Goal: Task Accomplishment & Management: Complete application form

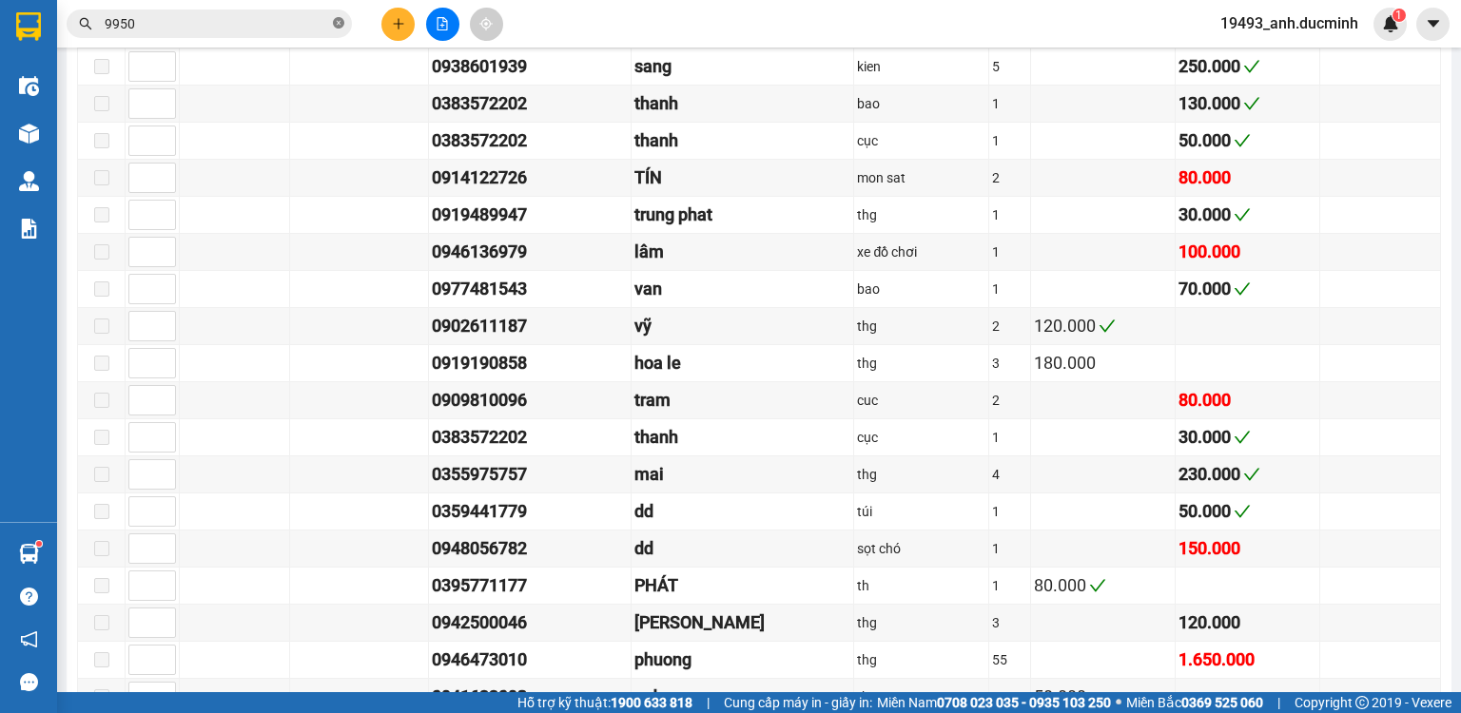
click at [341, 20] on icon "close-circle" at bounding box center [338, 22] width 11 height 11
click at [411, 26] on button at bounding box center [397, 24] width 33 height 33
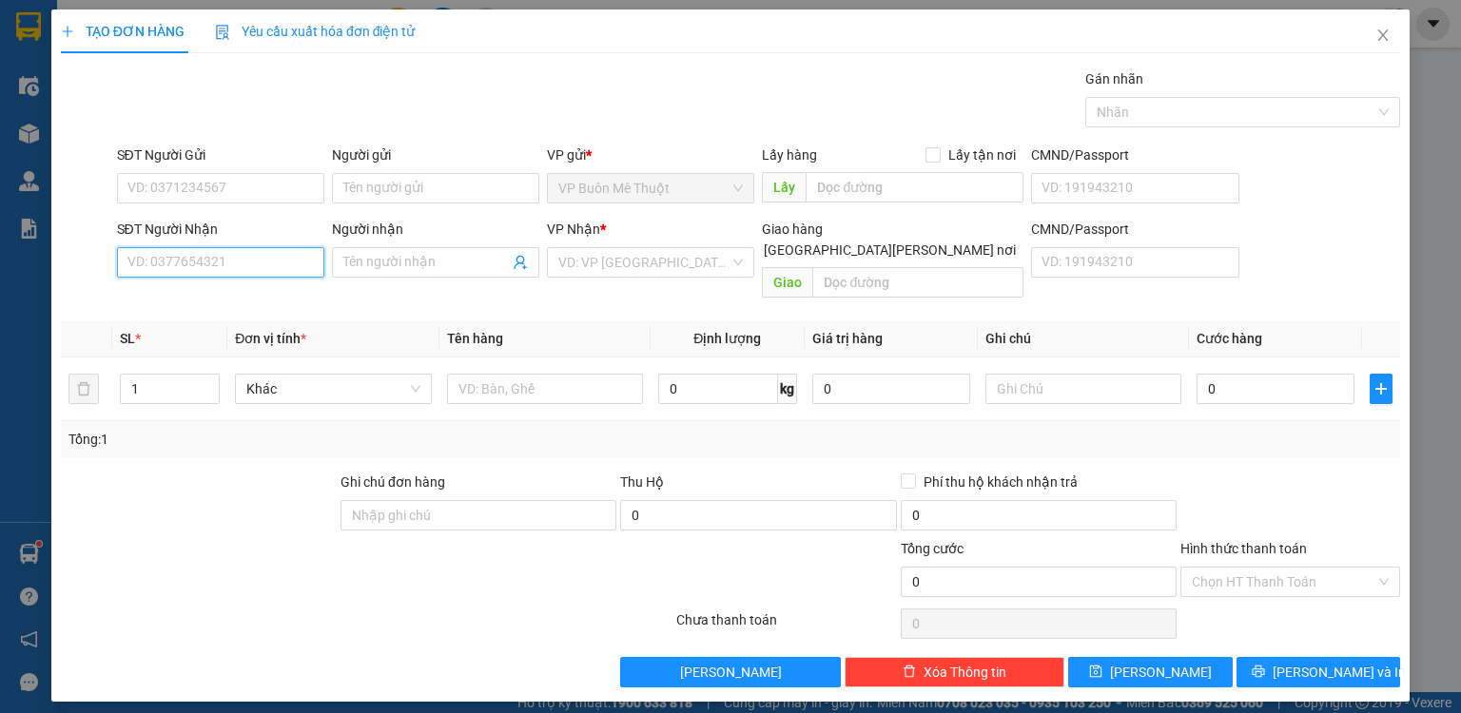
click at [221, 270] on input "SĐT Người Nhận" at bounding box center [220, 262] width 207 height 30
type input "0908671567"
click at [194, 287] on div "0908671567 - [PERSON_NAME]" at bounding box center [222, 299] width 210 height 30
type input "trinh"
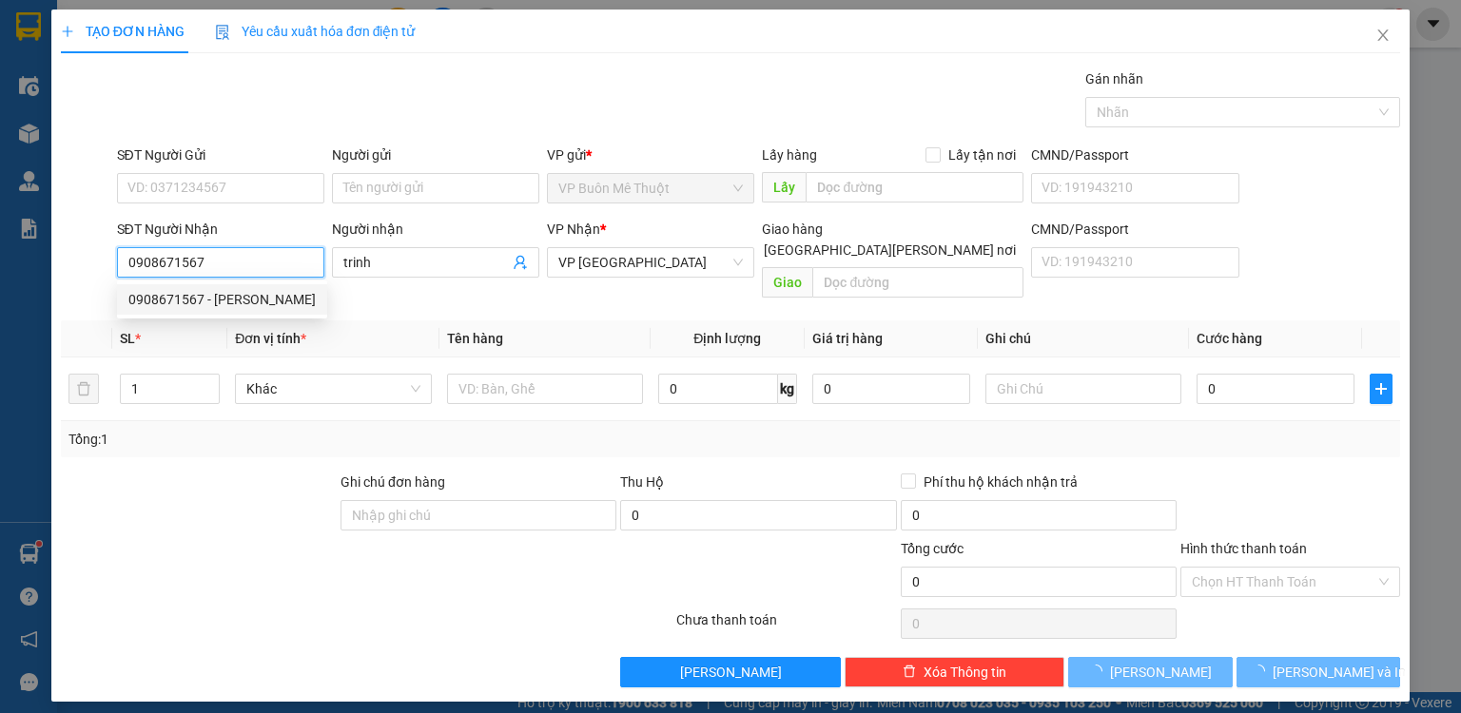
type input "50.000"
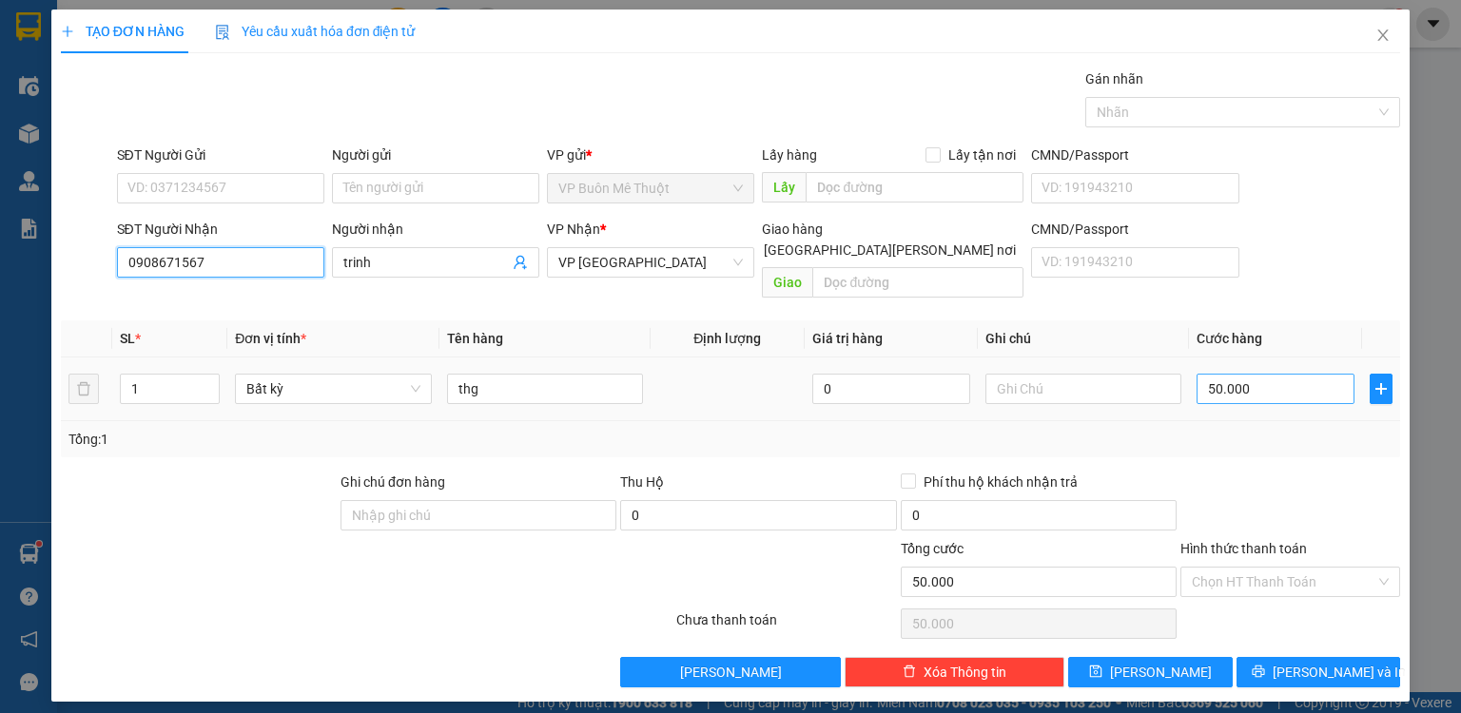
type input "0908671567"
click at [1285, 374] on input "50.000" at bounding box center [1276, 389] width 158 height 30
click at [1290, 472] on div at bounding box center [1291, 505] width 224 height 67
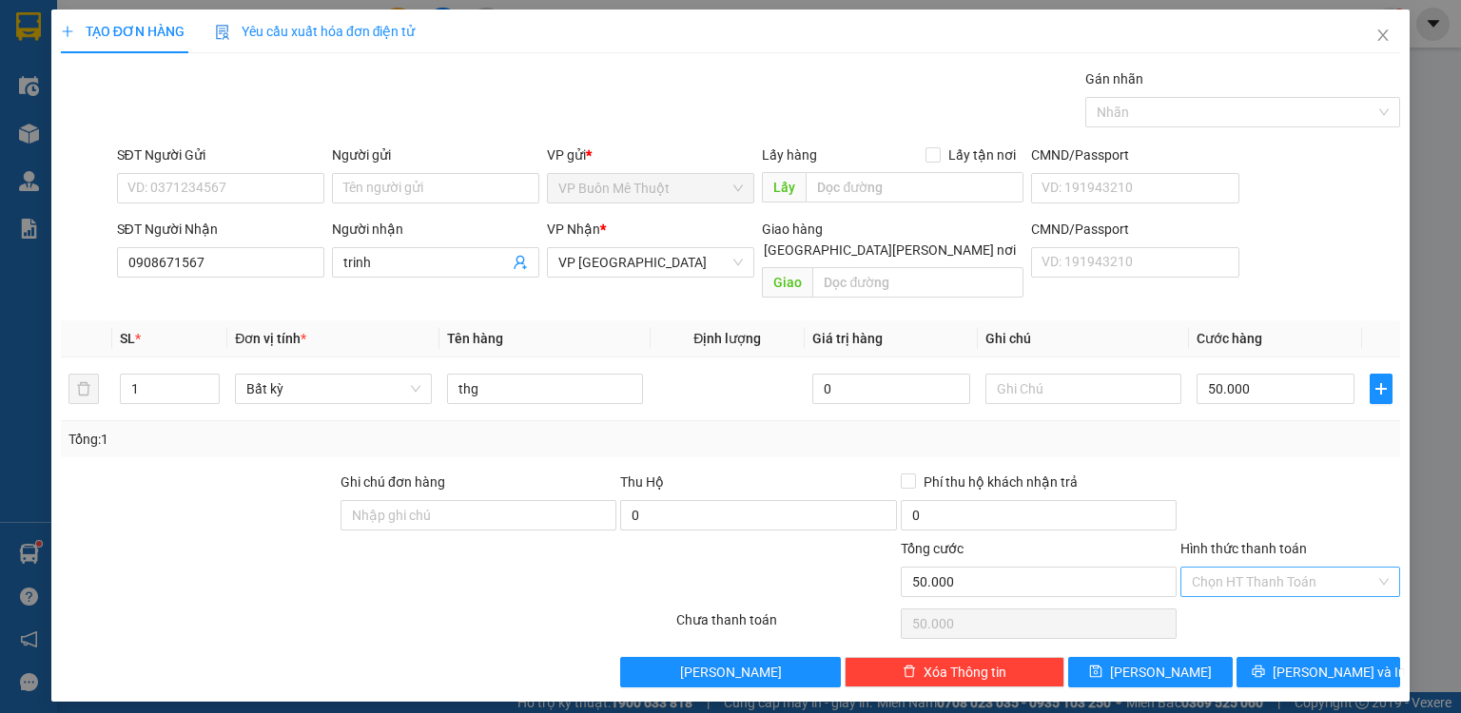
drag, startPoint x: 1279, startPoint y: 558, endPoint x: 1275, endPoint y: 575, distance: 16.6
click at [1279, 568] on input "Hình thức thanh toán" at bounding box center [1284, 582] width 184 height 29
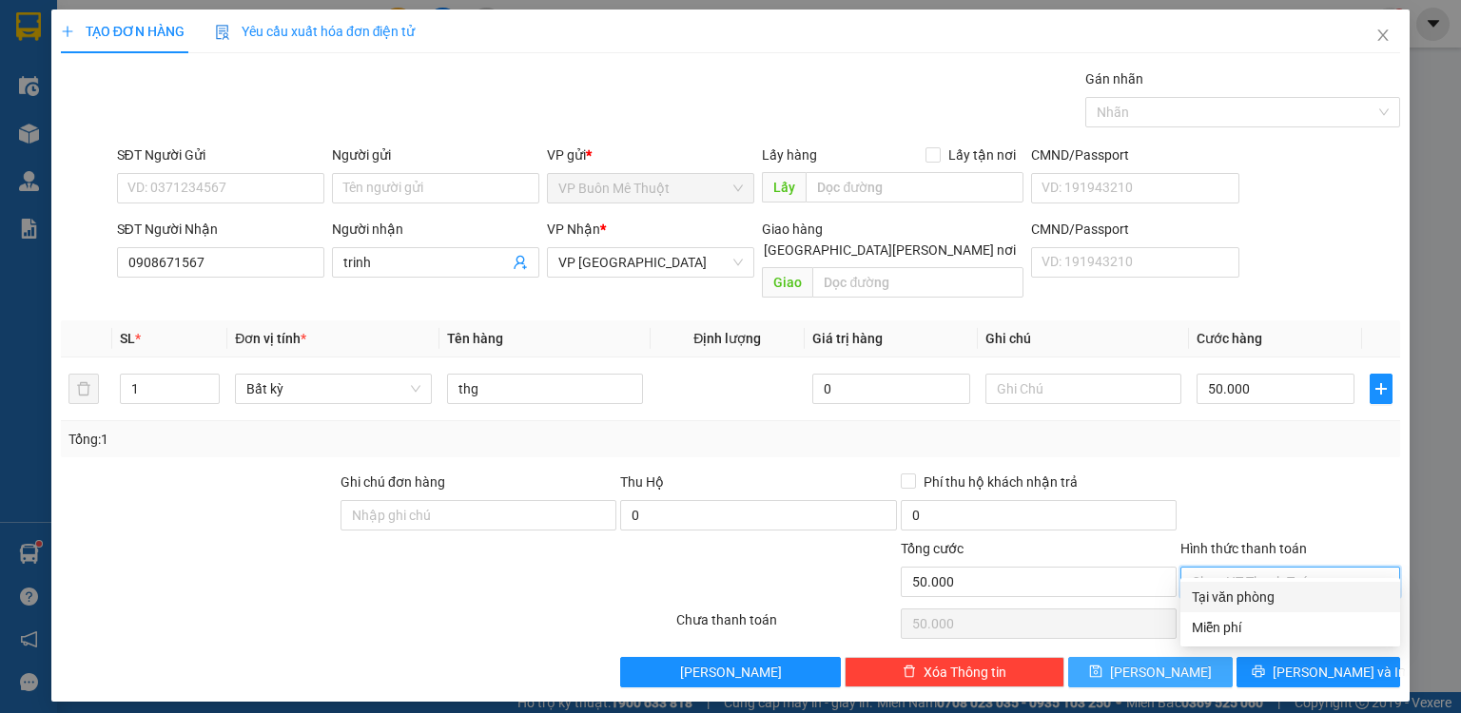
drag, startPoint x: 1265, startPoint y: 604, endPoint x: 1185, endPoint y: 645, distance: 89.8
click at [1259, 609] on div "Tại văn phòng" at bounding box center [1291, 597] width 220 height 30
type input "0"
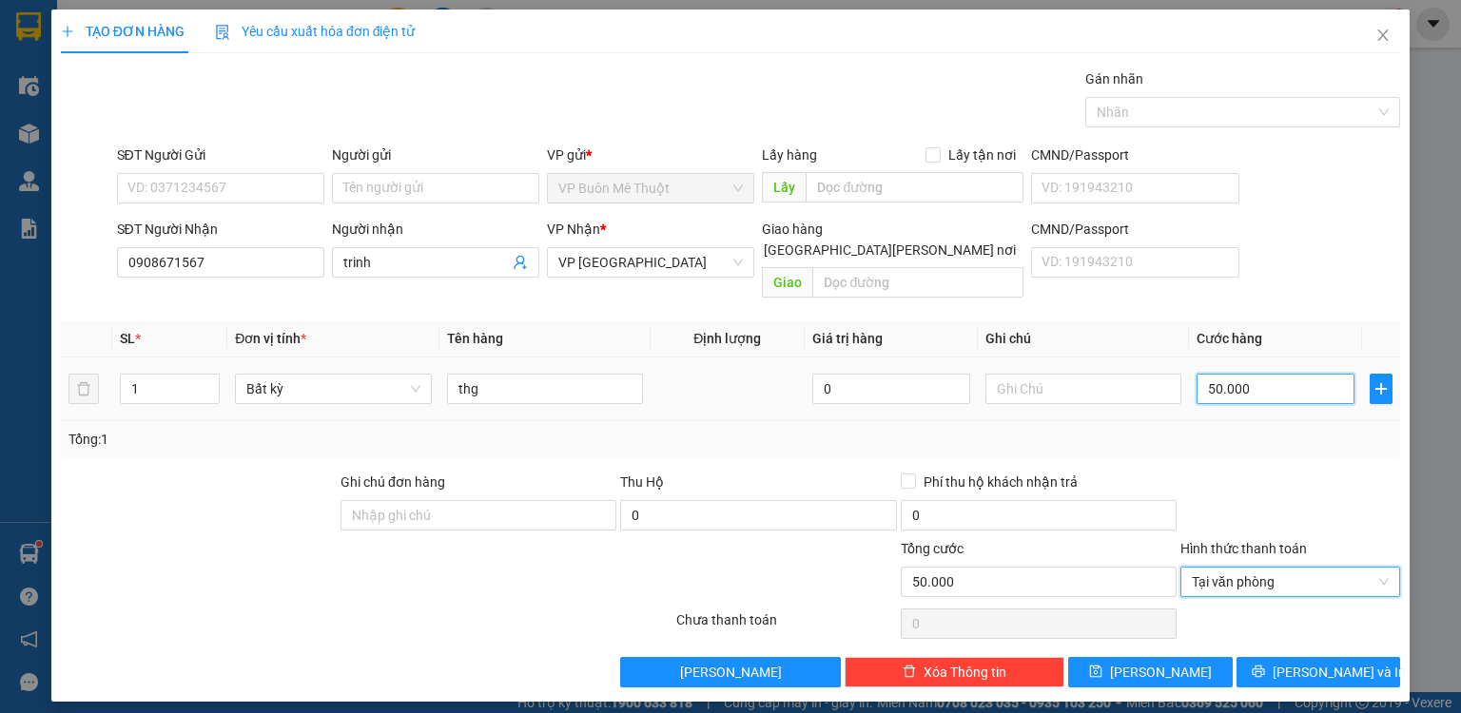
click at [1290, 374] on input "50.000" at bounding box center [1276, 389] width 158 height 30
type input "4"
type input "40"
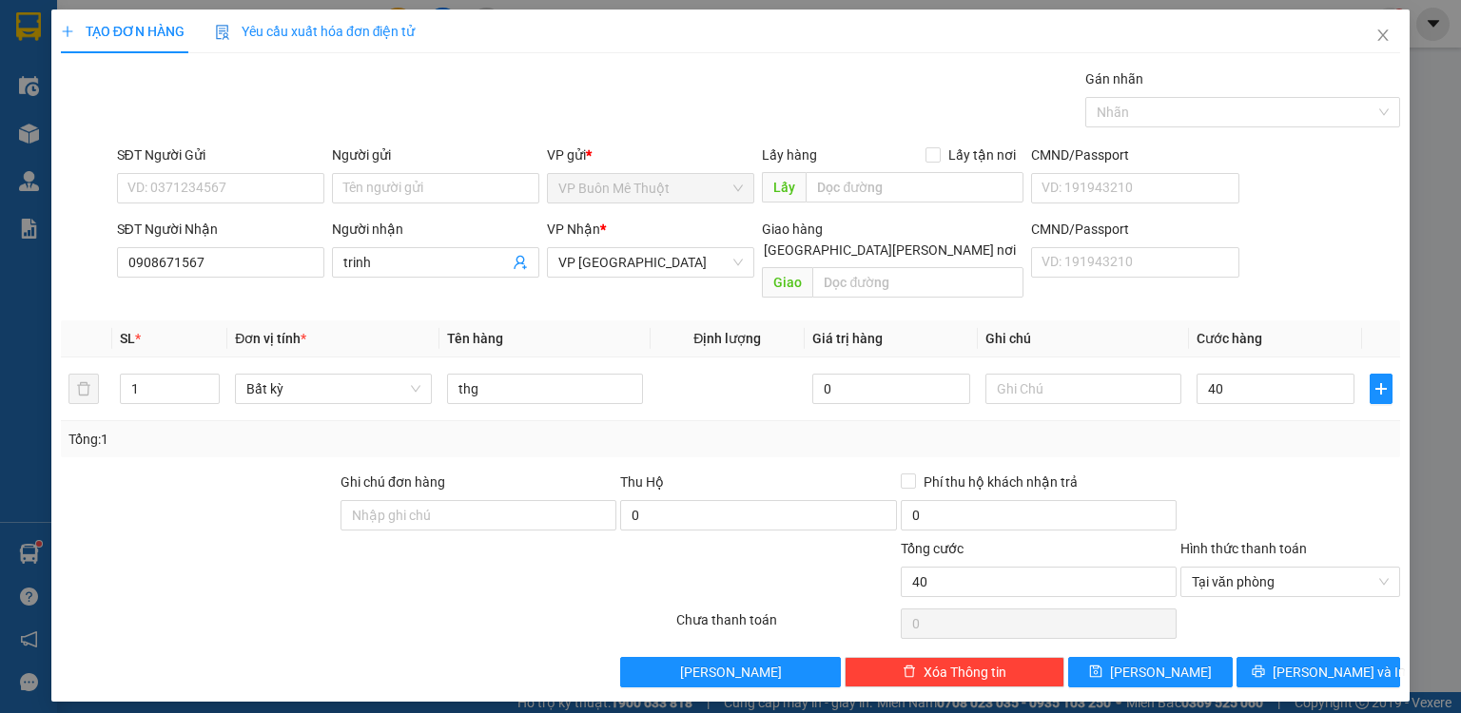
type input "40.000"
click at [1325, 448] on div "Transit Pickup Surcharge Ids Transit Deliver Surcharge Ids Transit Deliver Surc…" at bounding box center [730, 377] width 1339 height 619
click at [1358, 657] on button "[PERSON_NAME] và In" at bounding box center [1319, 672] width 165 height 30
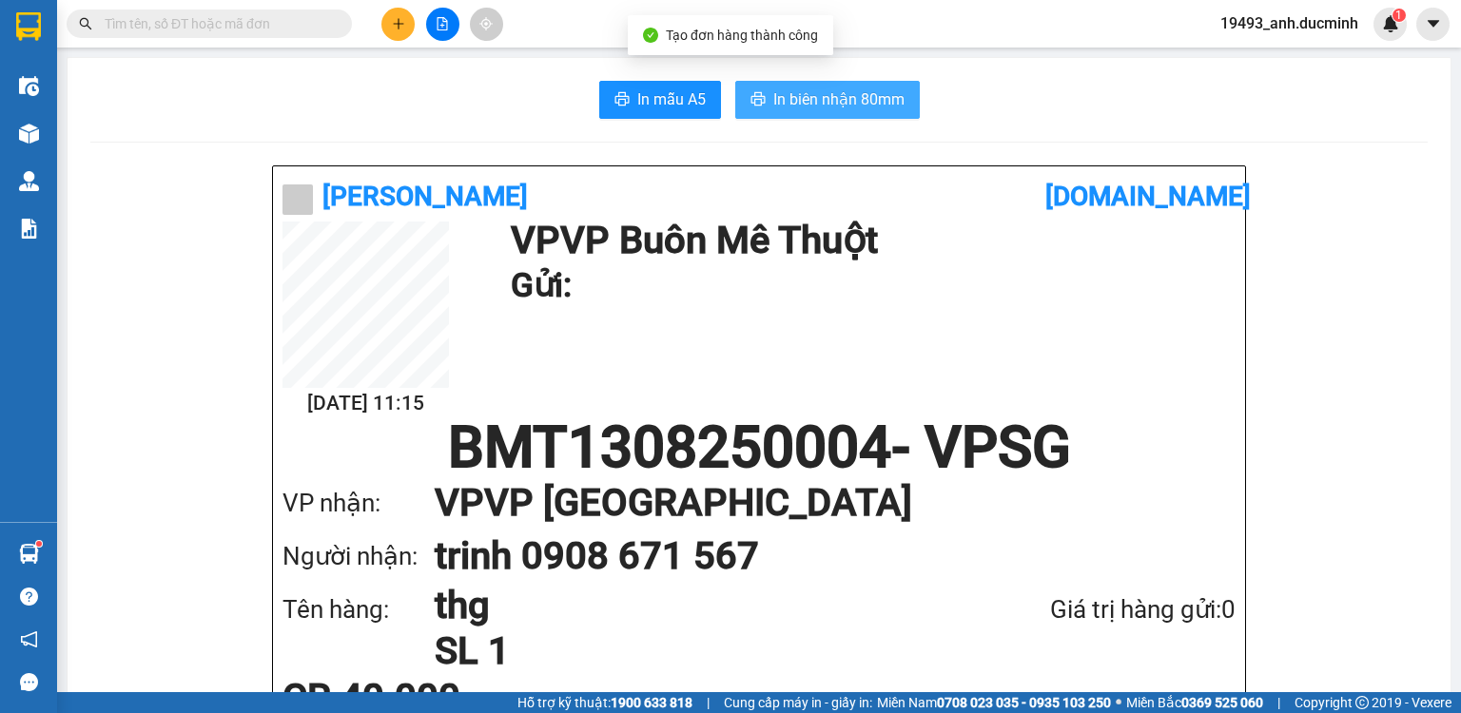
click at [852, 109] on span "In biên nhận 80mm" at bounding box center [838, 100] width 131 height 24
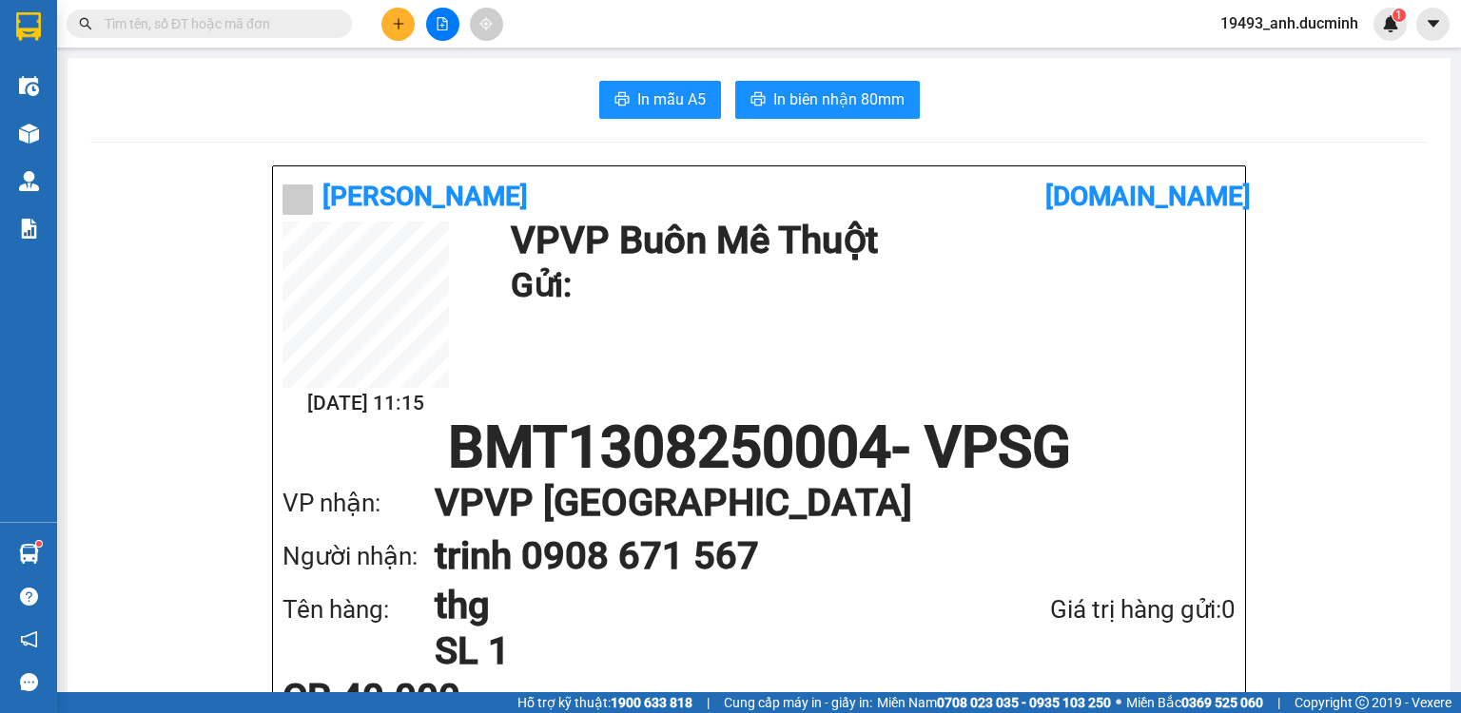
click at [294, 27] on input "text" at bounding box center [217, 23] width 225 height 21
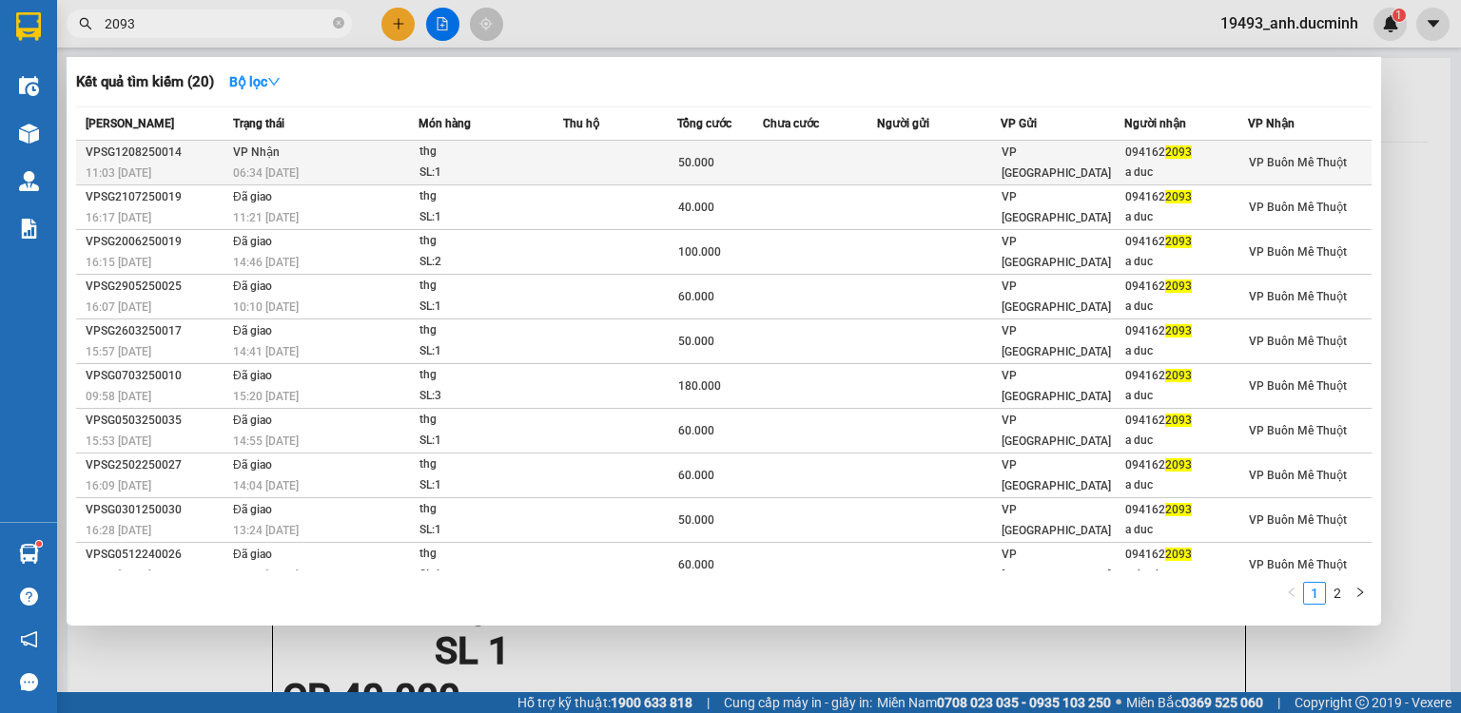
type input "2093"
click at [750, 174] on td "50.000" at bounding box center [720, 163] width 86 height 45
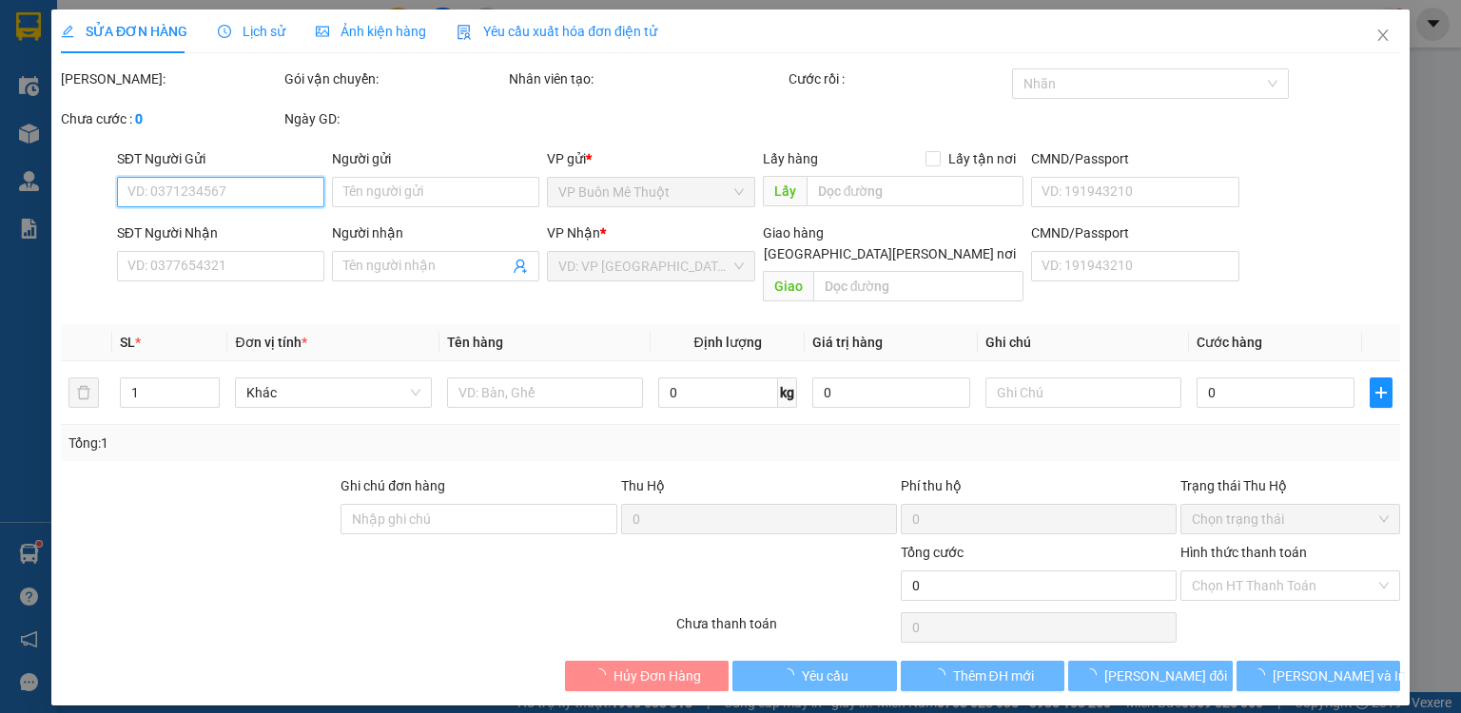
type input "0941622093"
type input "a duc"
type input "50.000"
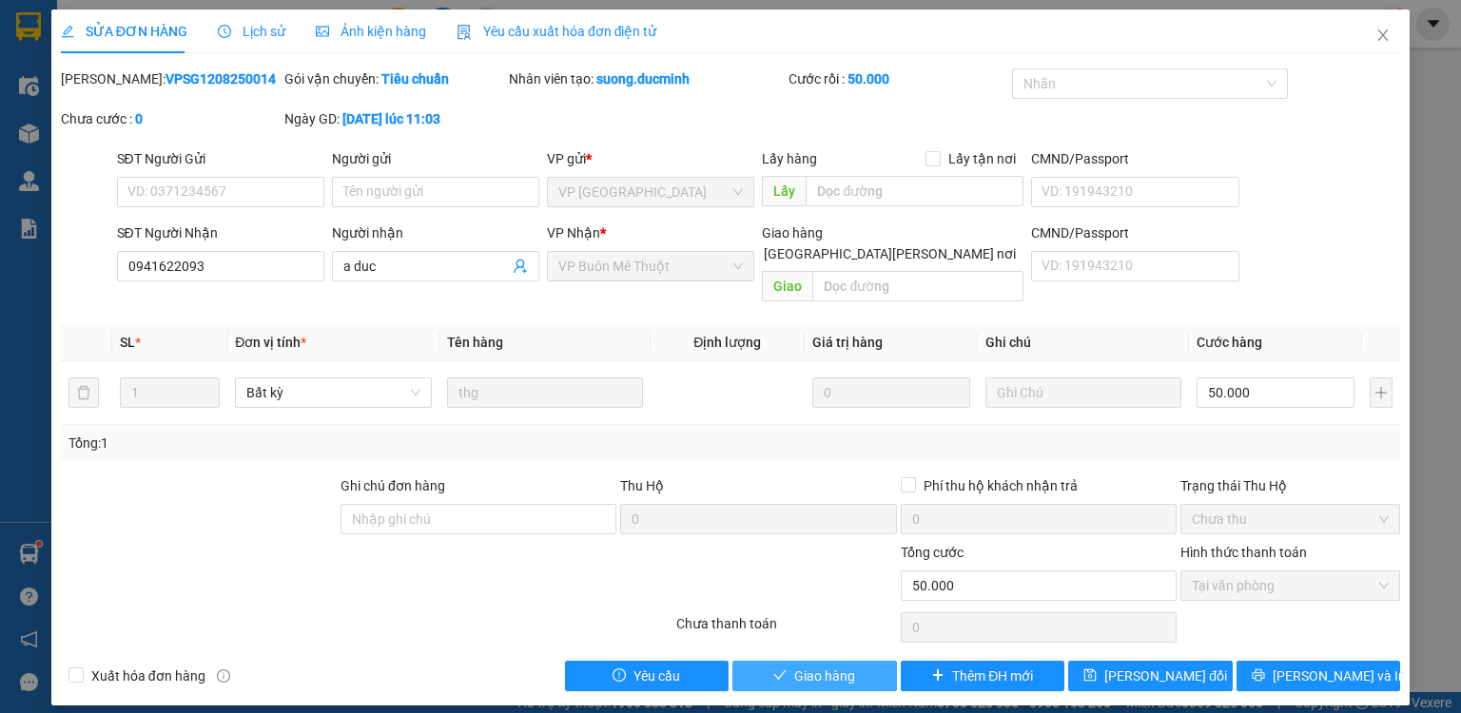
click at [851, 666] on span "Giao hàng" at bounding box center [824, 676] width 61 height 21
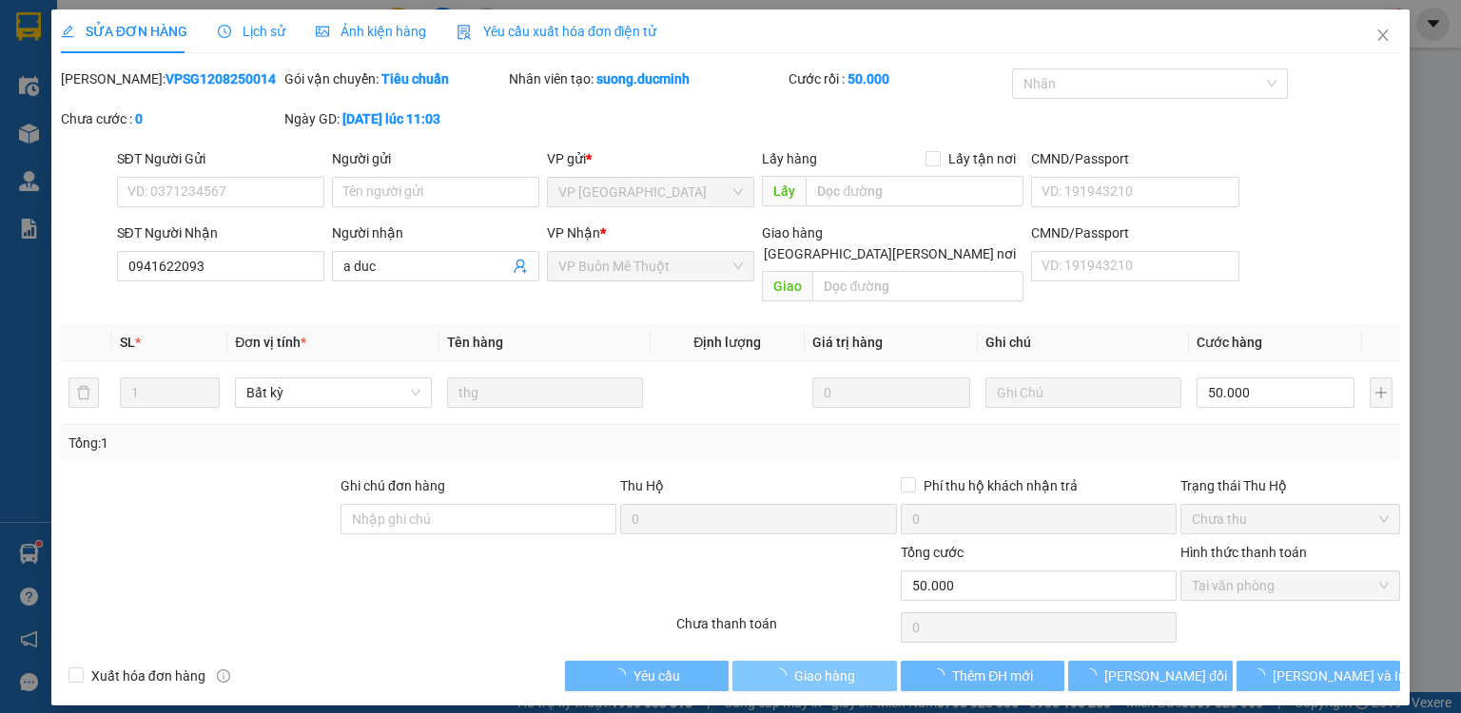
click at [851, 666] on span "Giao hàng" at bounding box center [824, 676] width 61 height 21
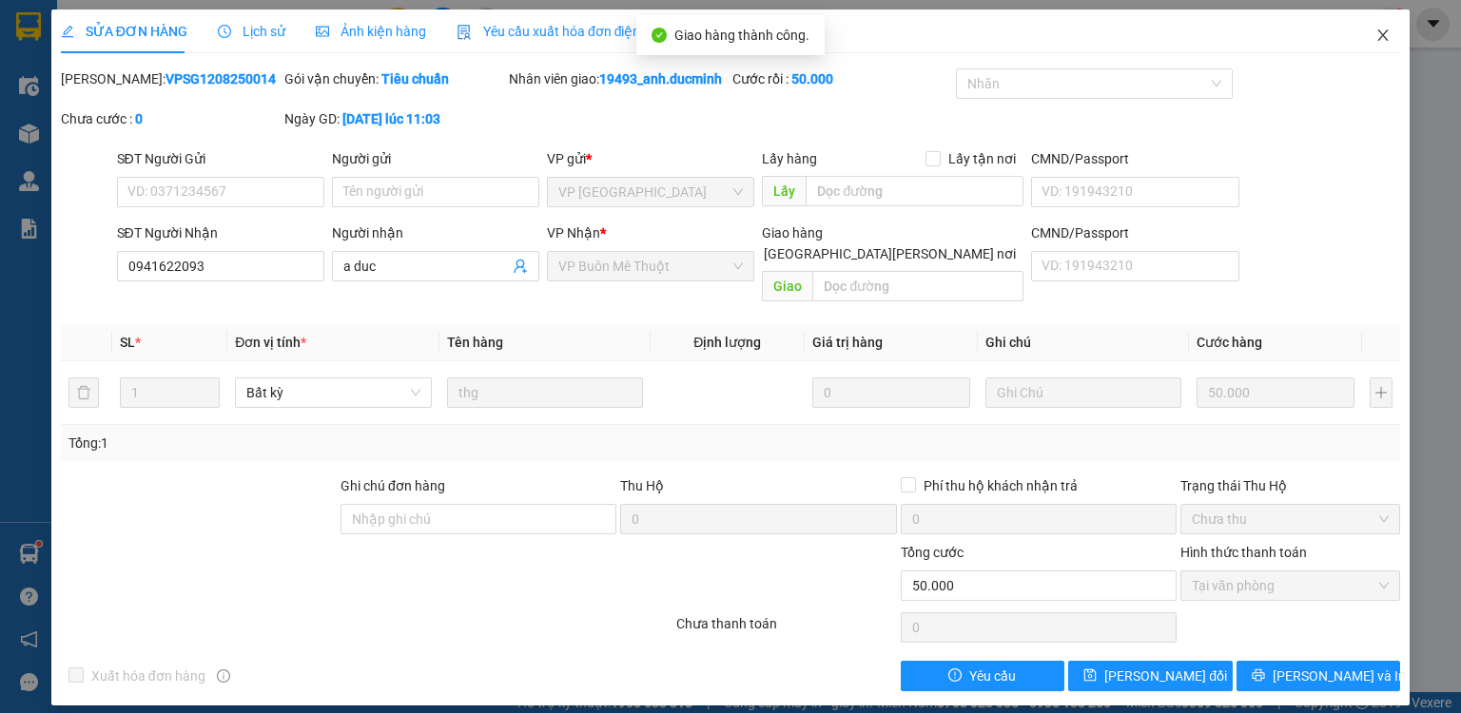
click at [1372, 40] on span "Close" at bounding box center [1383, 36] width 53 height 53
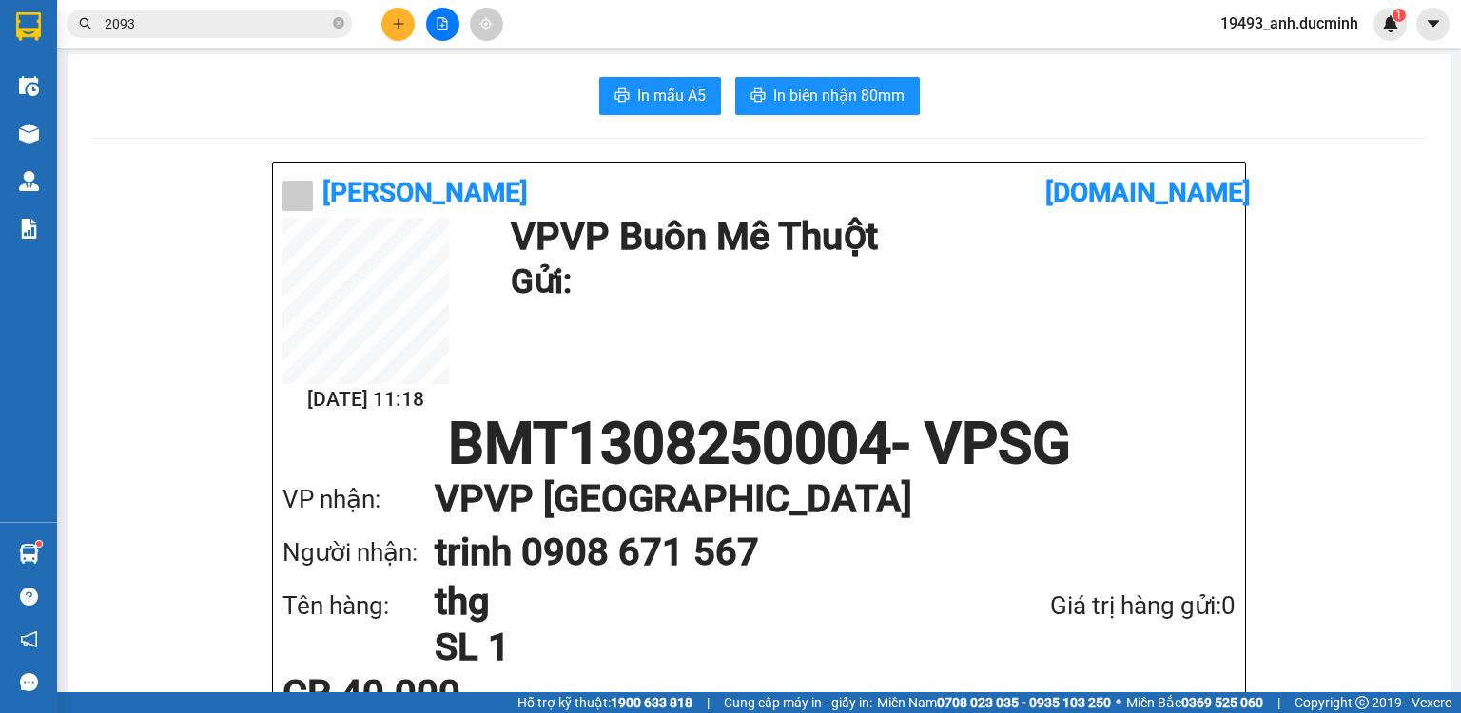
scroll to position [76, 0]
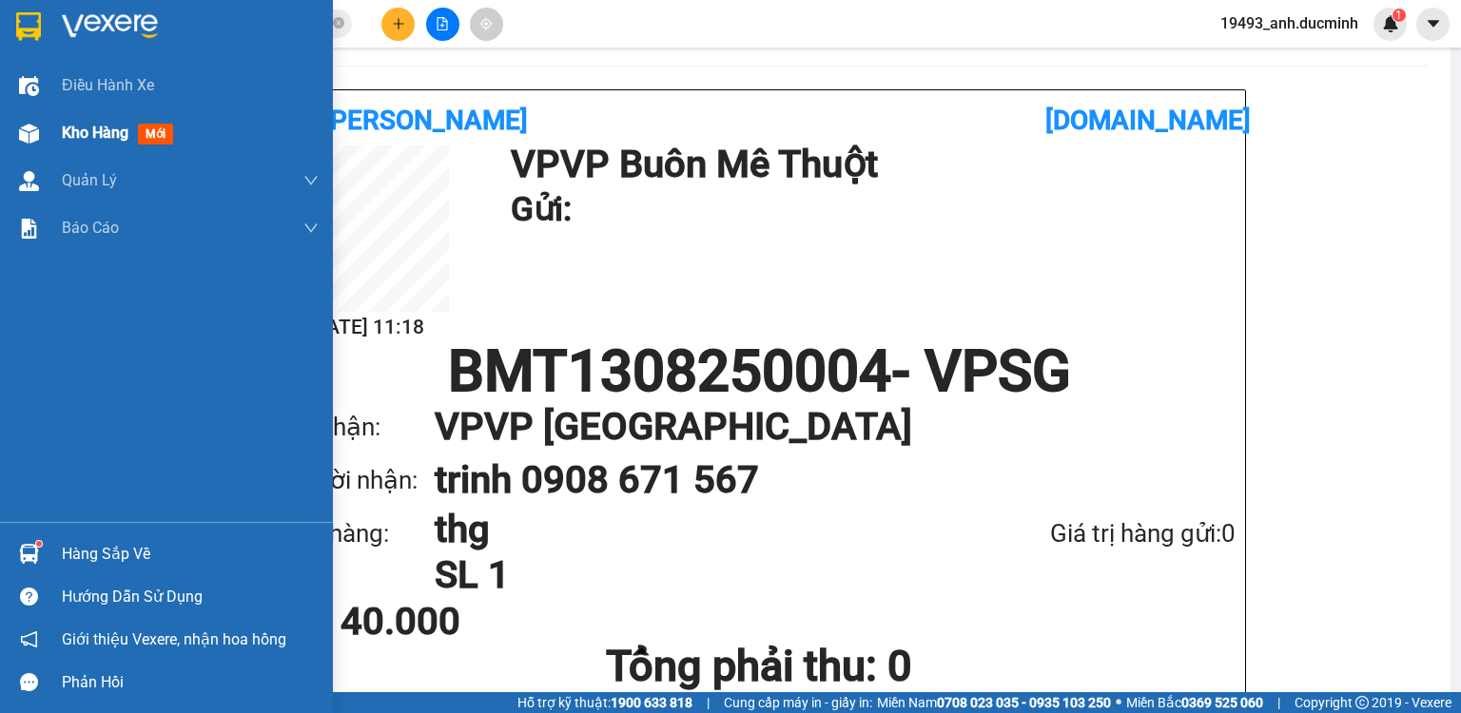
click at [104, 133] on span "Kho hàng" at bounding box center [95, 133] width 67 height 18
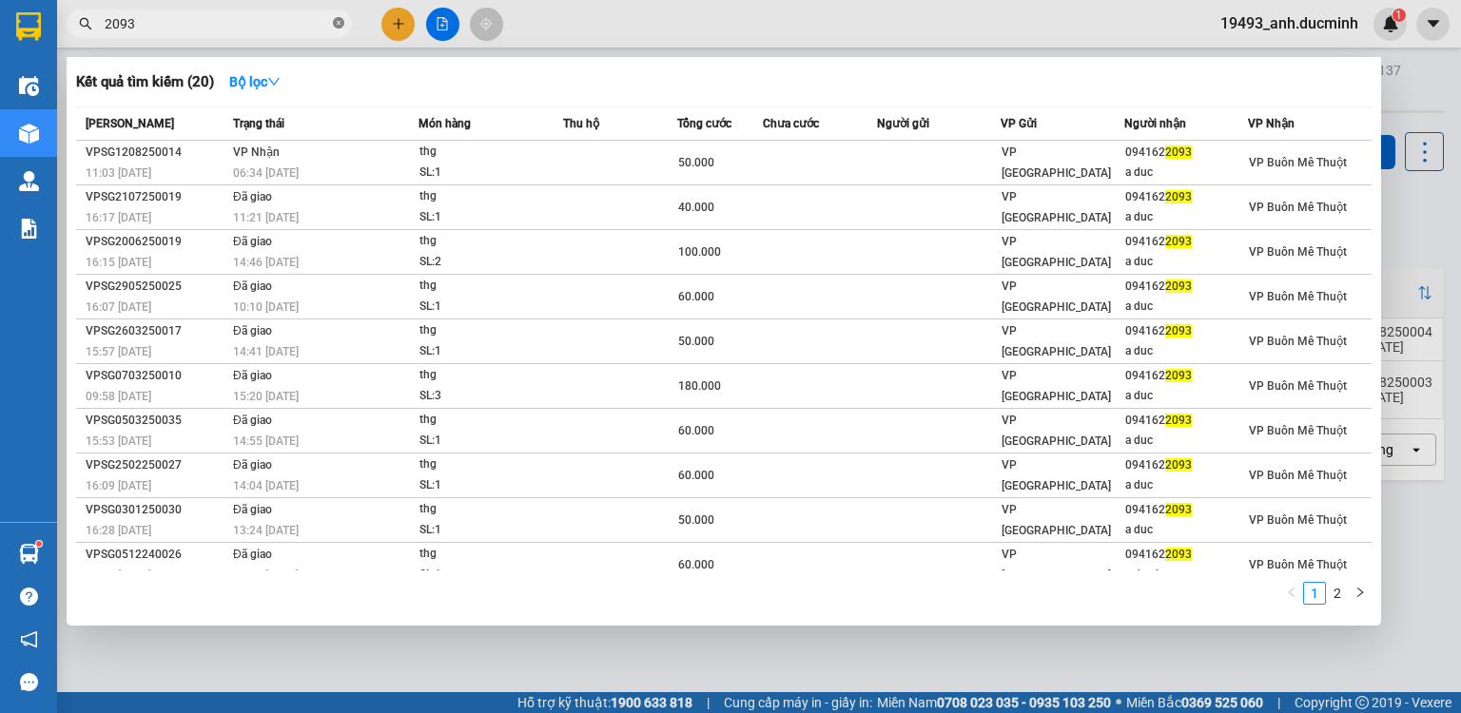
click at [339, 27] on icon "close-circle" at bounding box center [338, 22] width 11 height 11
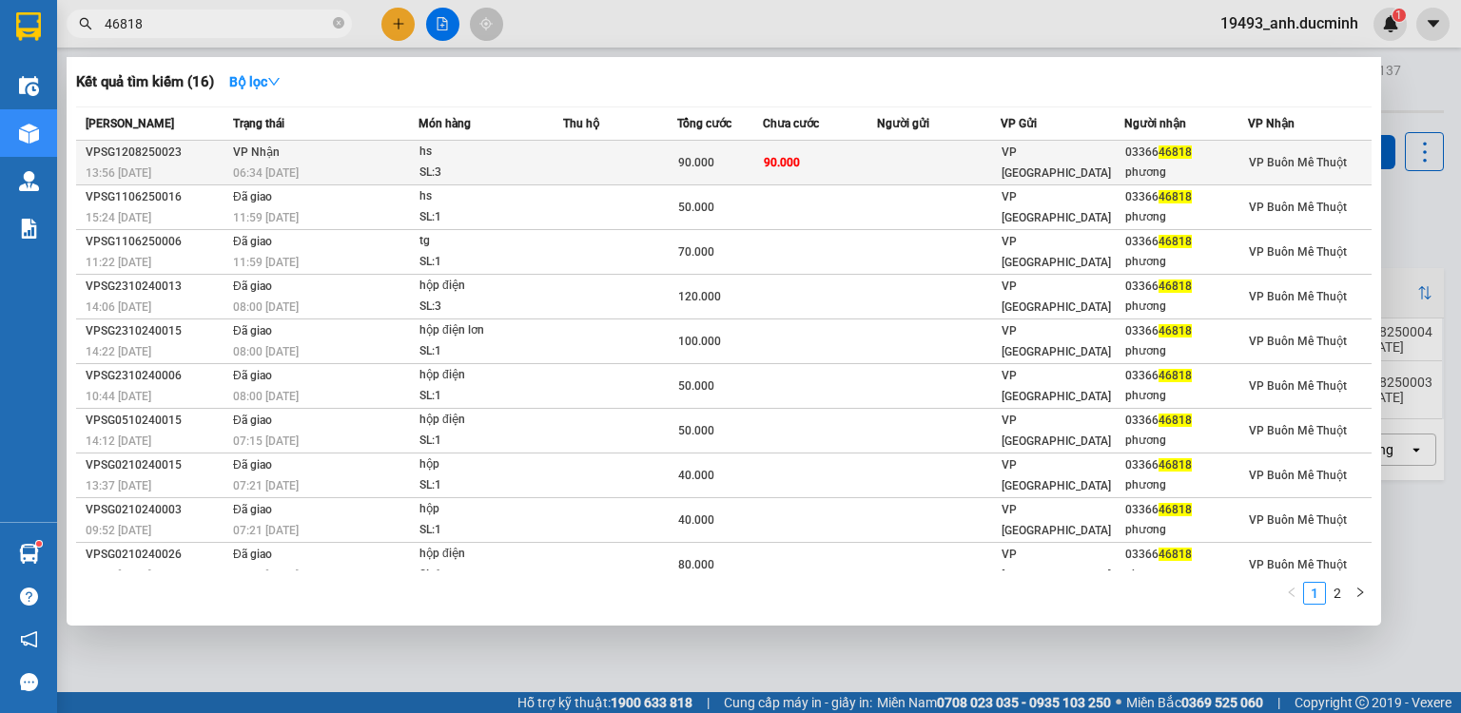
type input "46818"
click at [712, 160] on div "90.000" at bounding box center [720, 162] width 84 height 21
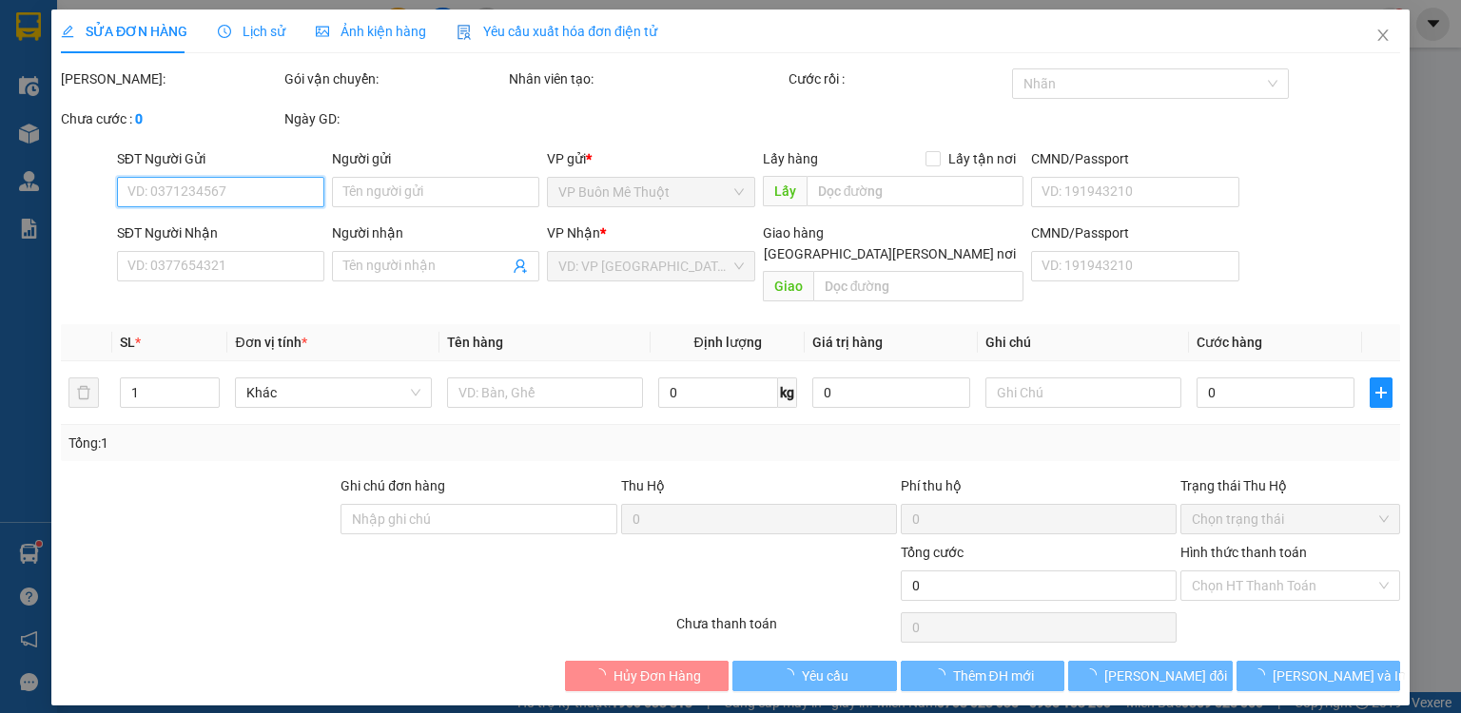
type input "0336646818"
type input "phương"
type input "90.000"
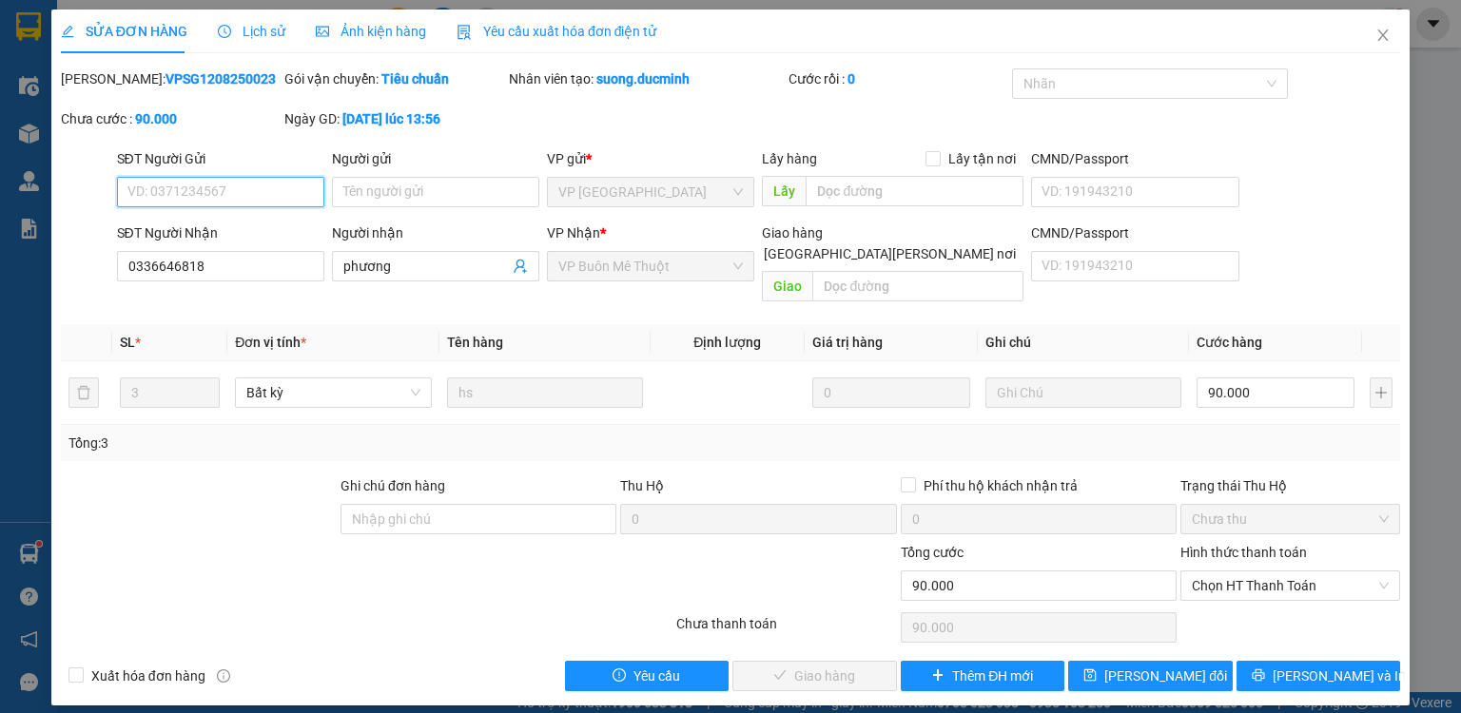
drag, startPoint x: 1192, startPoint y: 556, endPoint x: 1226, endPoint y: 594, distance: 51.2
click at [1193, 572] on span "Chọn HT Thanh Toán" at bounding box center [1290, 586] width 197 height 29
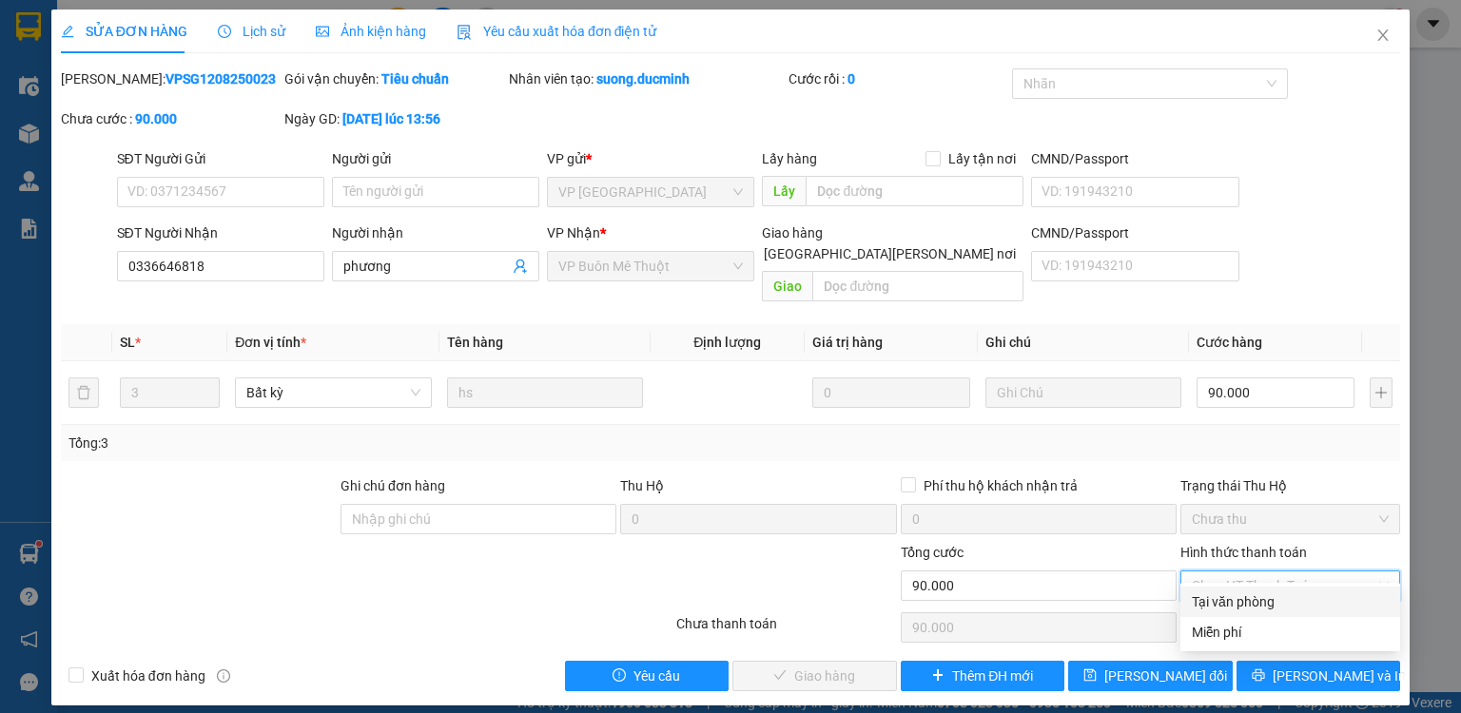
drag, startPoint x: 1236, startPoint y: 604, endPoint x: 967, endPoint y: 604, distance: 269.2
click at [1235, 604] on div "Tại văn phòng" at bounding box center [1290, 602] width 197 height 21
type input "0"
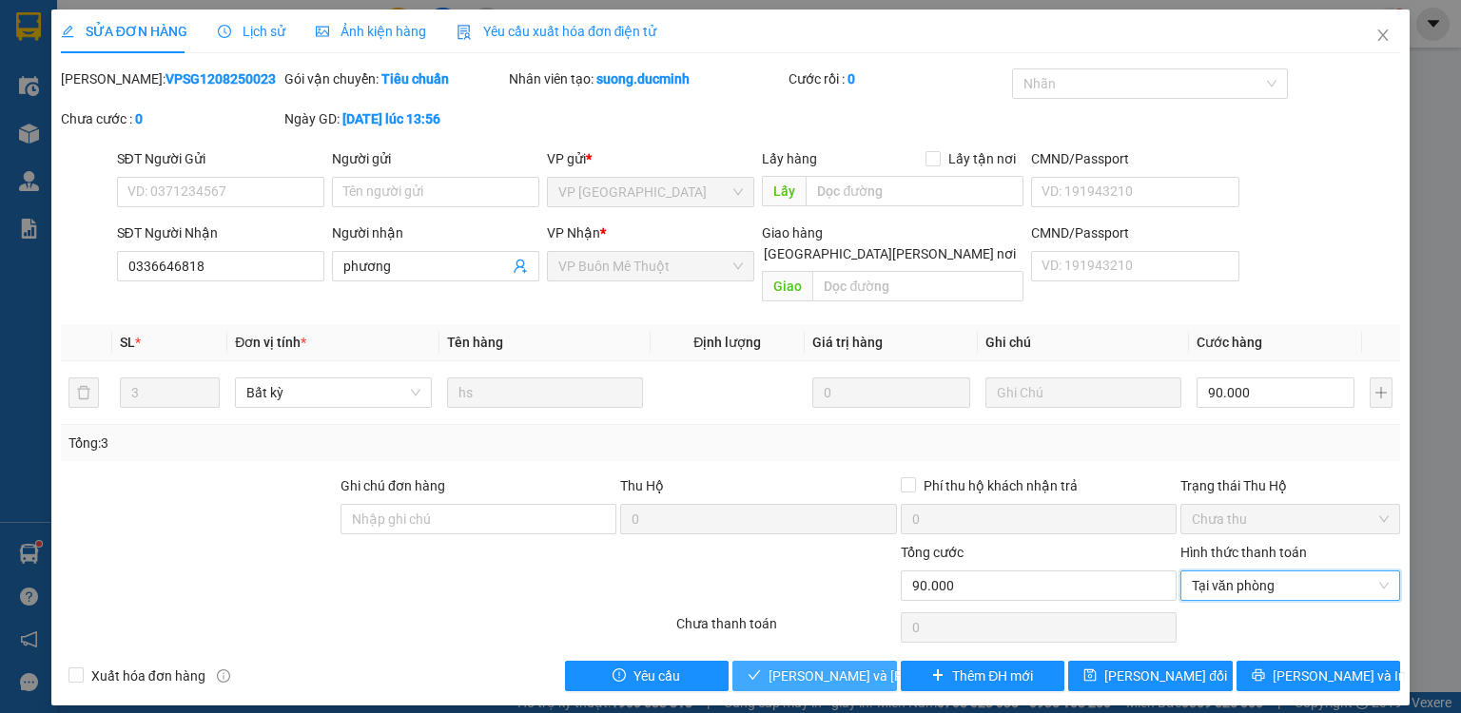
drag, startPoint x: 838, startPoint y: 654, endPoint x: 1220, endPoint y: 679, distance: 382.3
click at [839, 666] on span "[PERSON_NAME] và [PERSON_NAME] hàng" at bounding box center [897, 676] width 257 height 21
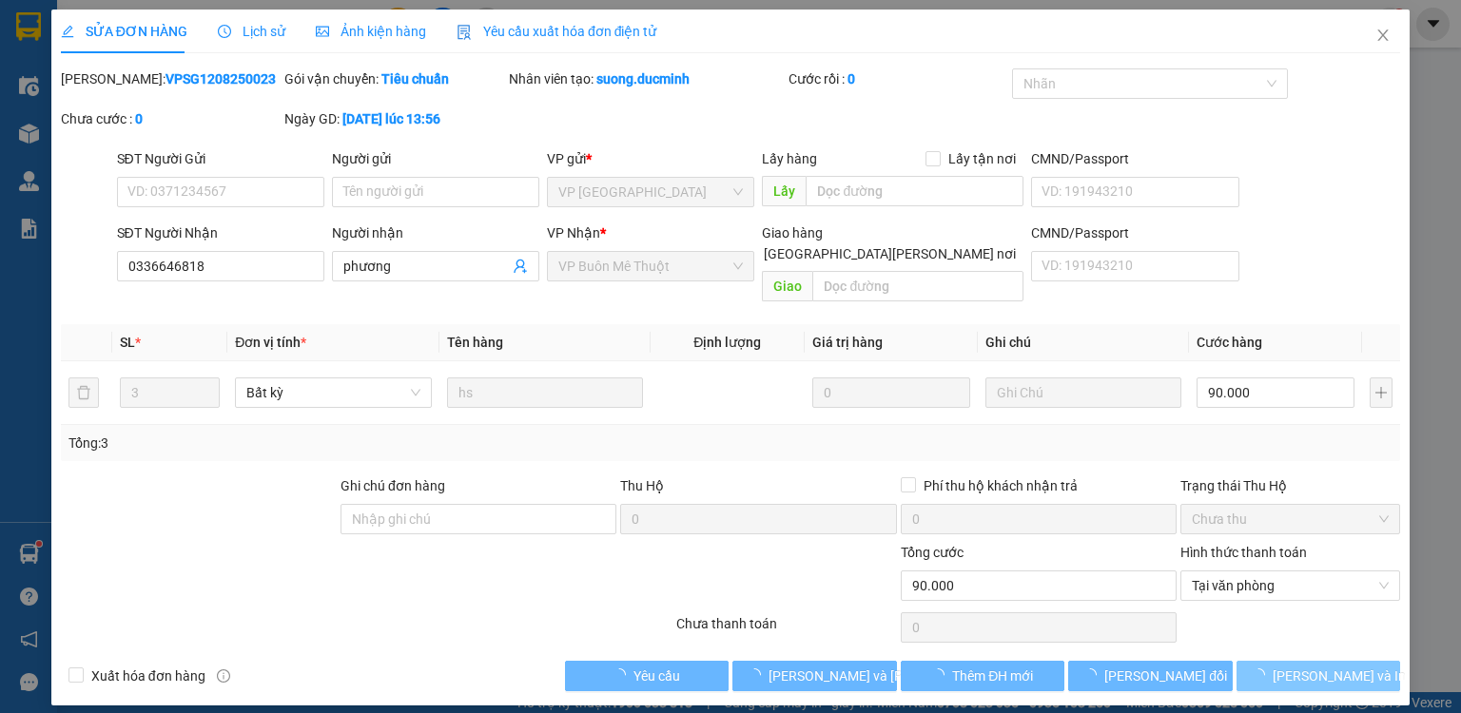
click at [1357, 663] on button "[PERSON_NAME] và In" at bounding box center [1319, 676] width 165 height 30
click at [1355, 663] on button "[PERSON_NAME] và In" at bounding box center [1319, 676] width 165 height 30
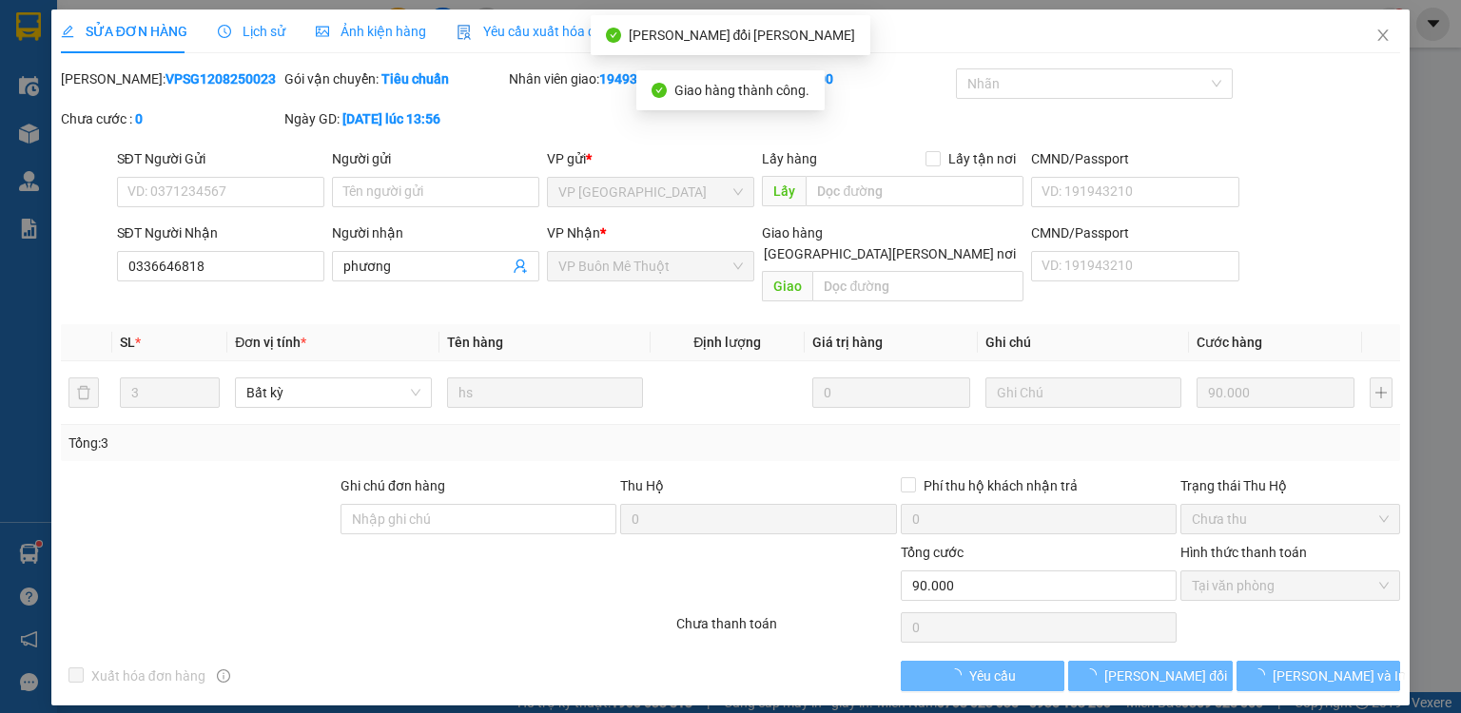
click at [1349, 666] on span "[PERSON_NAME] và In" at bounding box center [1339, 676] width 133 height 21
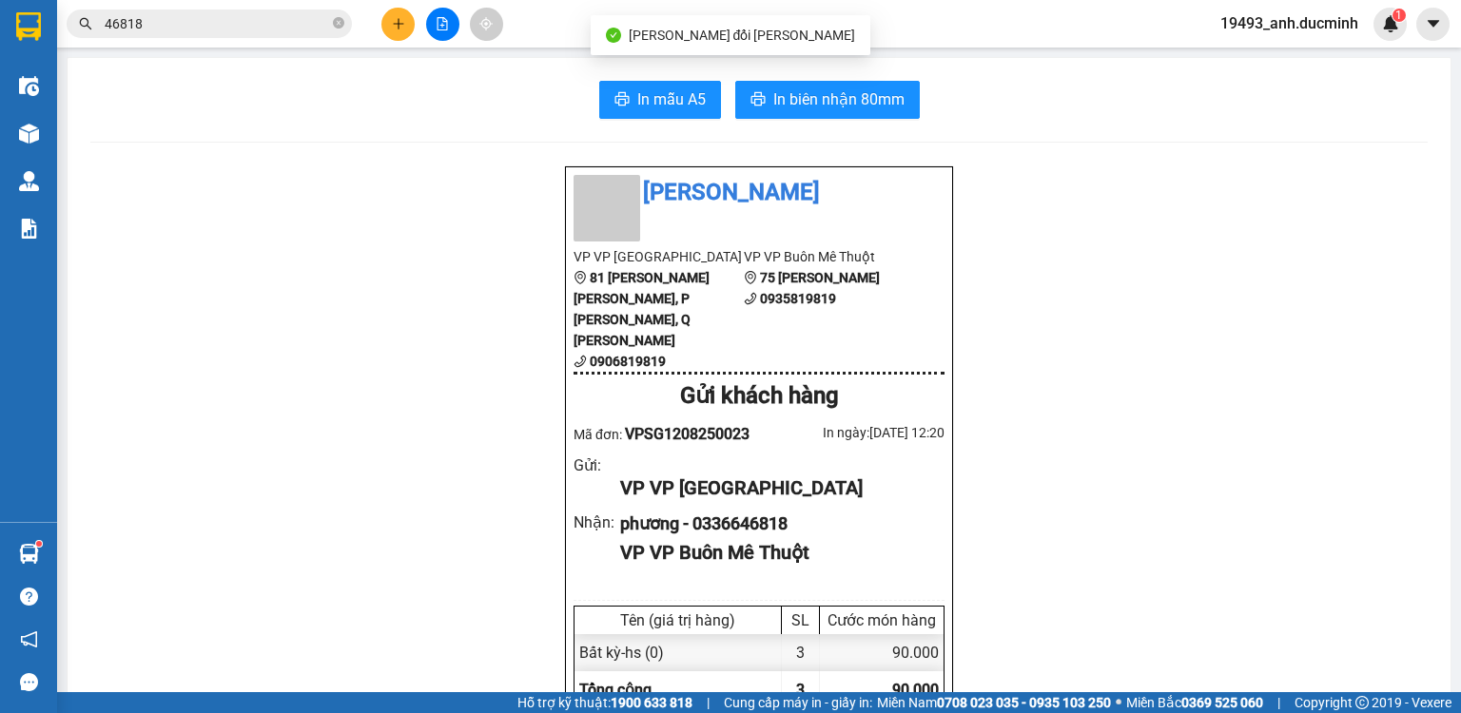
click at [795, 100] on body "Kết quả [PERSON_NAME] ( 16 ) Bộ lọc Mã ĐH Trạng thái Món hàng Thu hộ [PERSON_NA…" at bounding box center [730, 356] width 1461 height 713
click at [830, 100] on span "In biên nhận 80mm" at bounding box center [838, 100] width 131 height 24
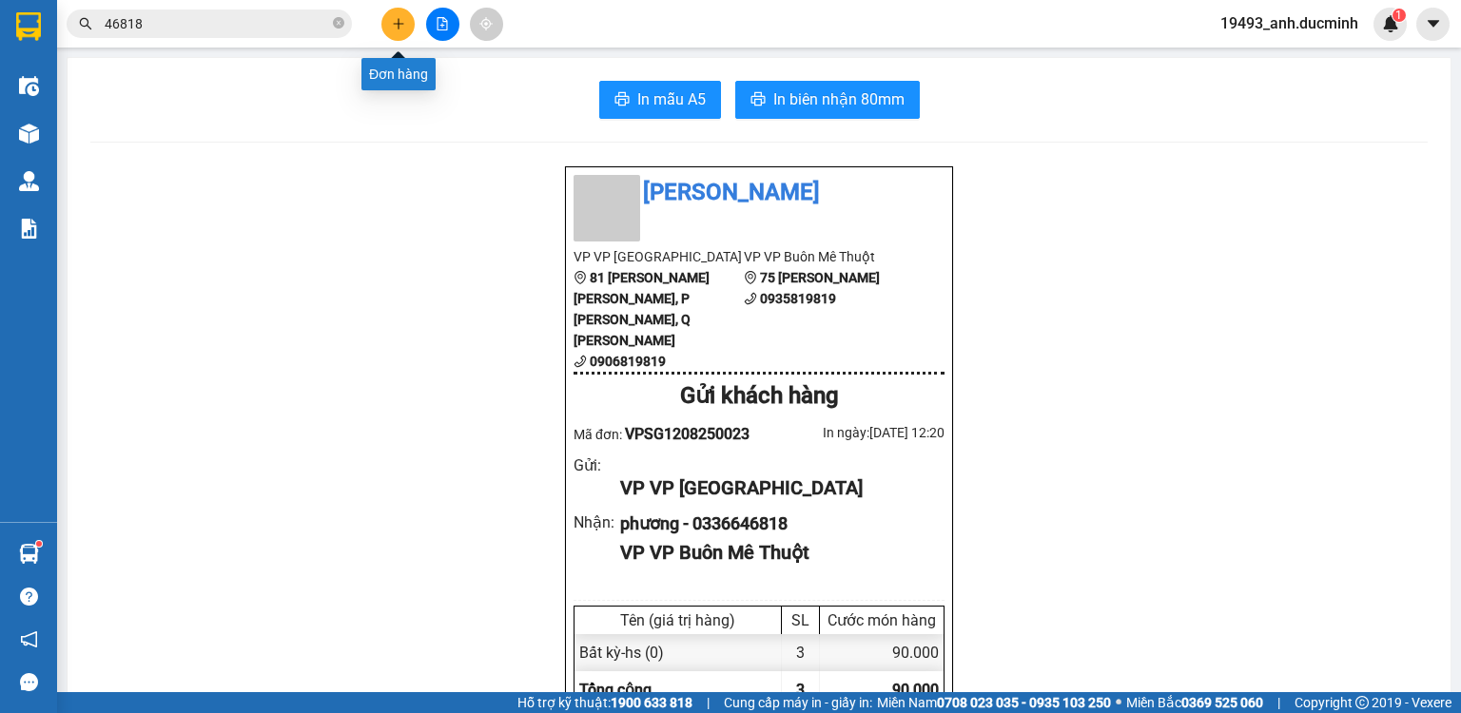
click at [396, 24] on icon "plus" at bounding box center [398, 23] width 13 height 13
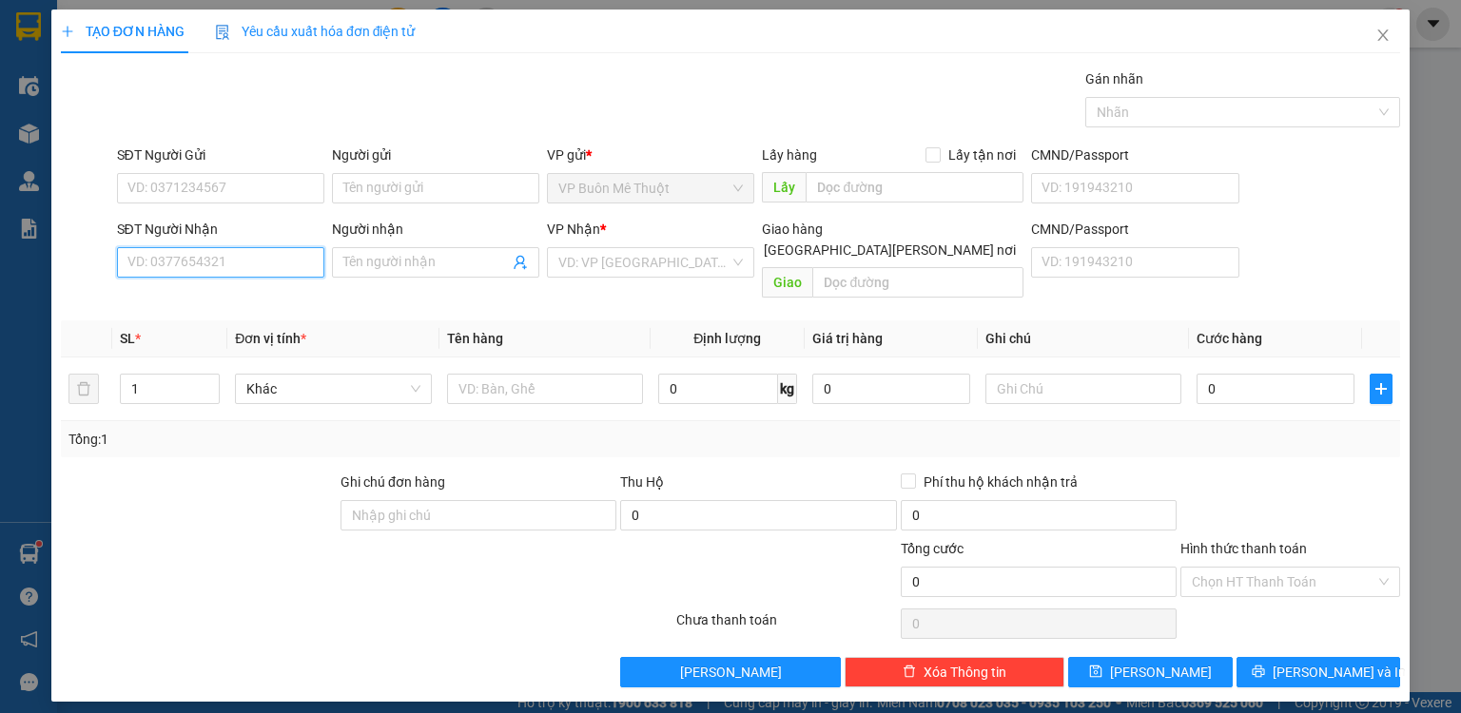
click at [211, 261] on input "SĐT Người Nhận" at bounding box center [220, 262] width 207 height 30
drag, startPoint x: 268, startPoint y: 293, endPoint x: 542, endPoint y: 355, distance: 280.9
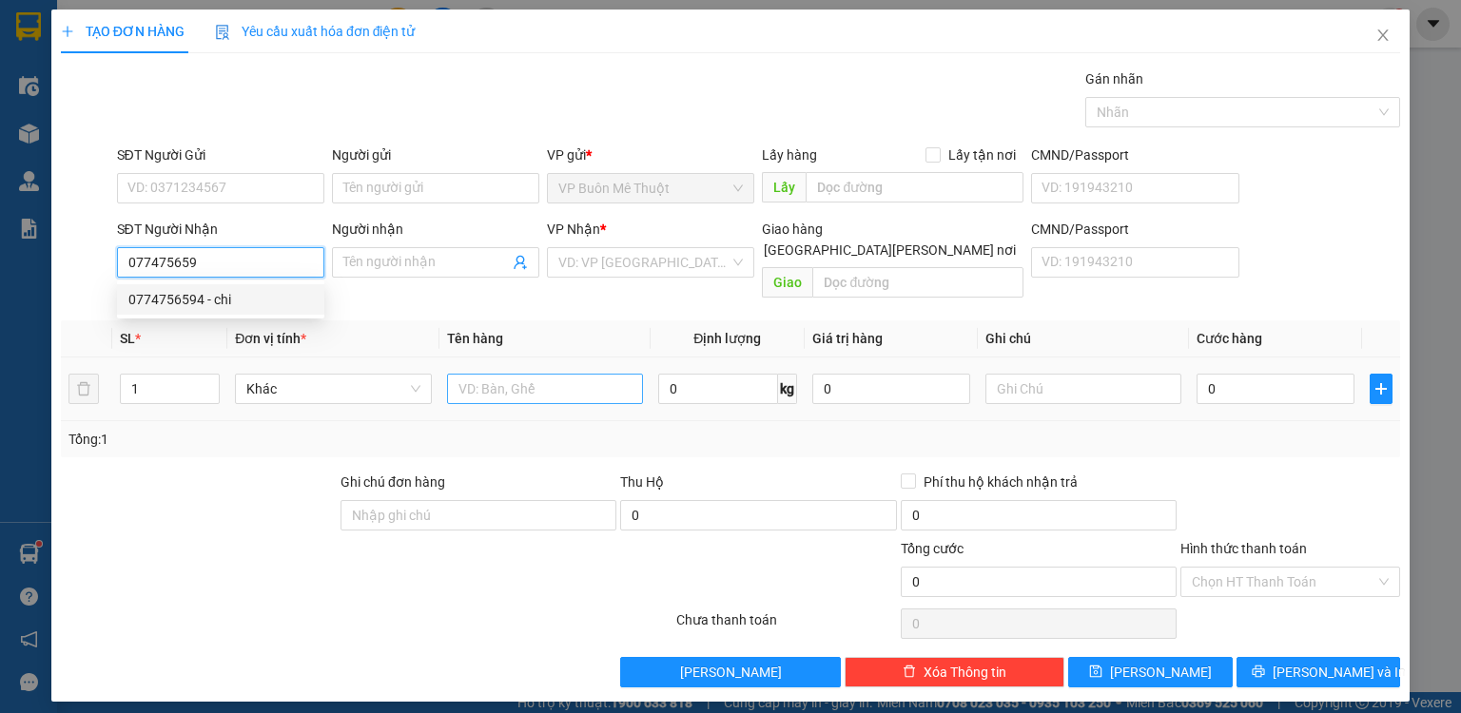
click at [273, 297] on div "0774756594 - chi" at bounding box center [220, 299] width 185 height 21
type input "0774756594"
type input "chi"
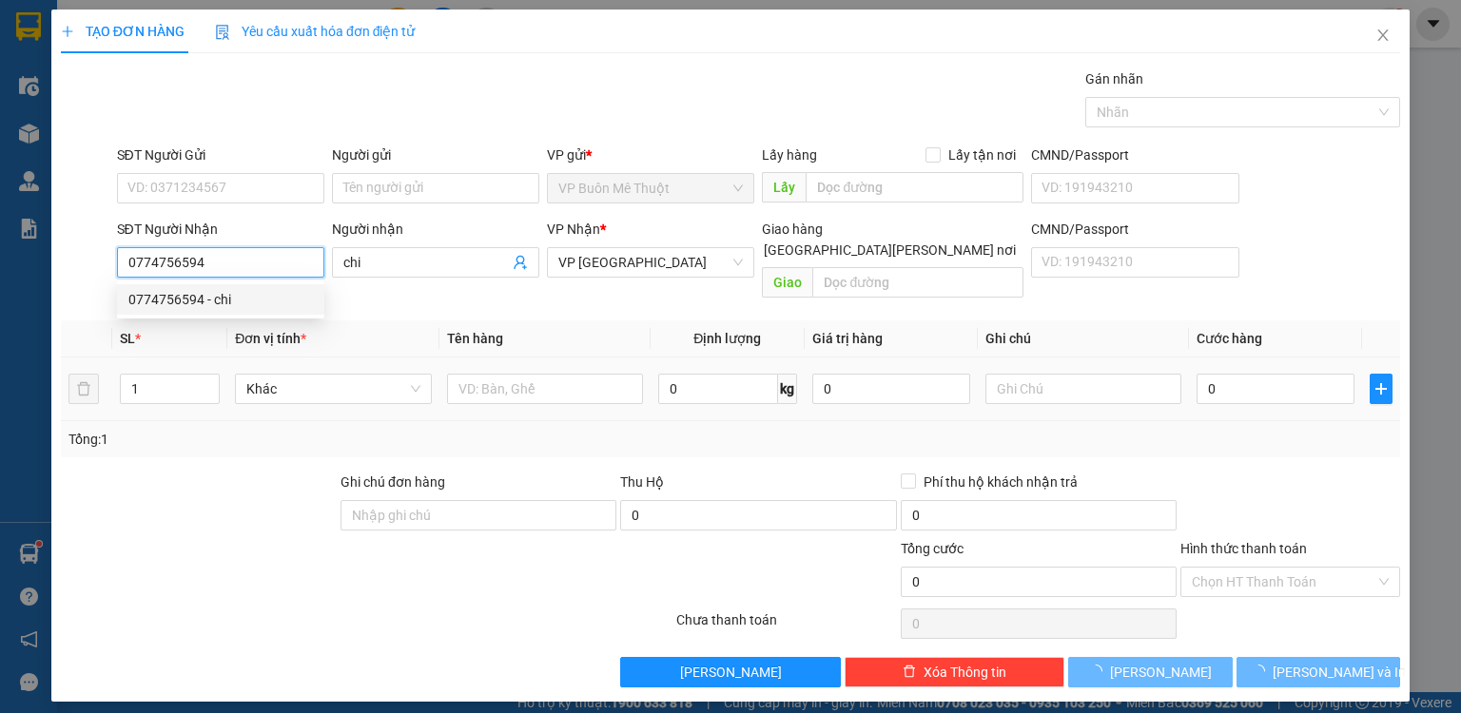
type input "0774756594"
type input "70.000"
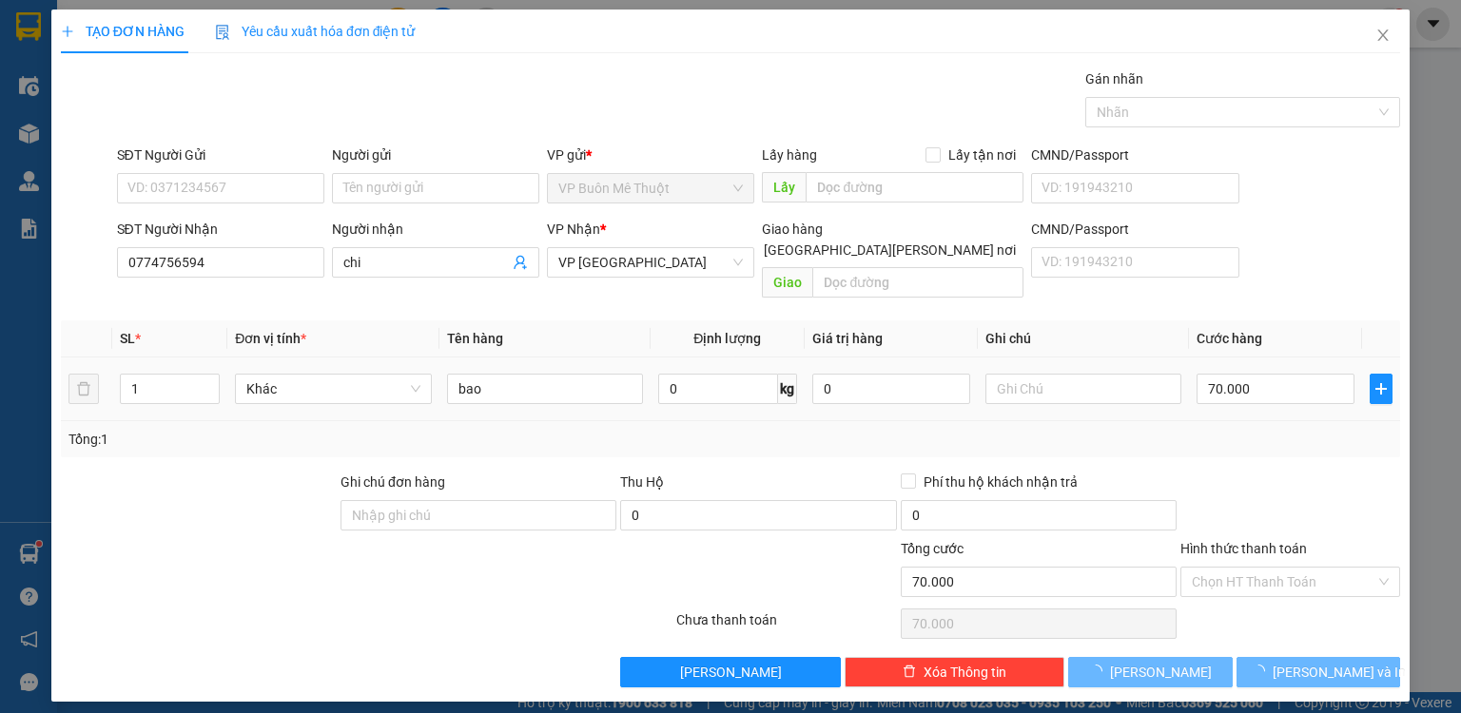
click at [586, 374] on input "bao" at bounding box center [545, 389] width 196 height 30
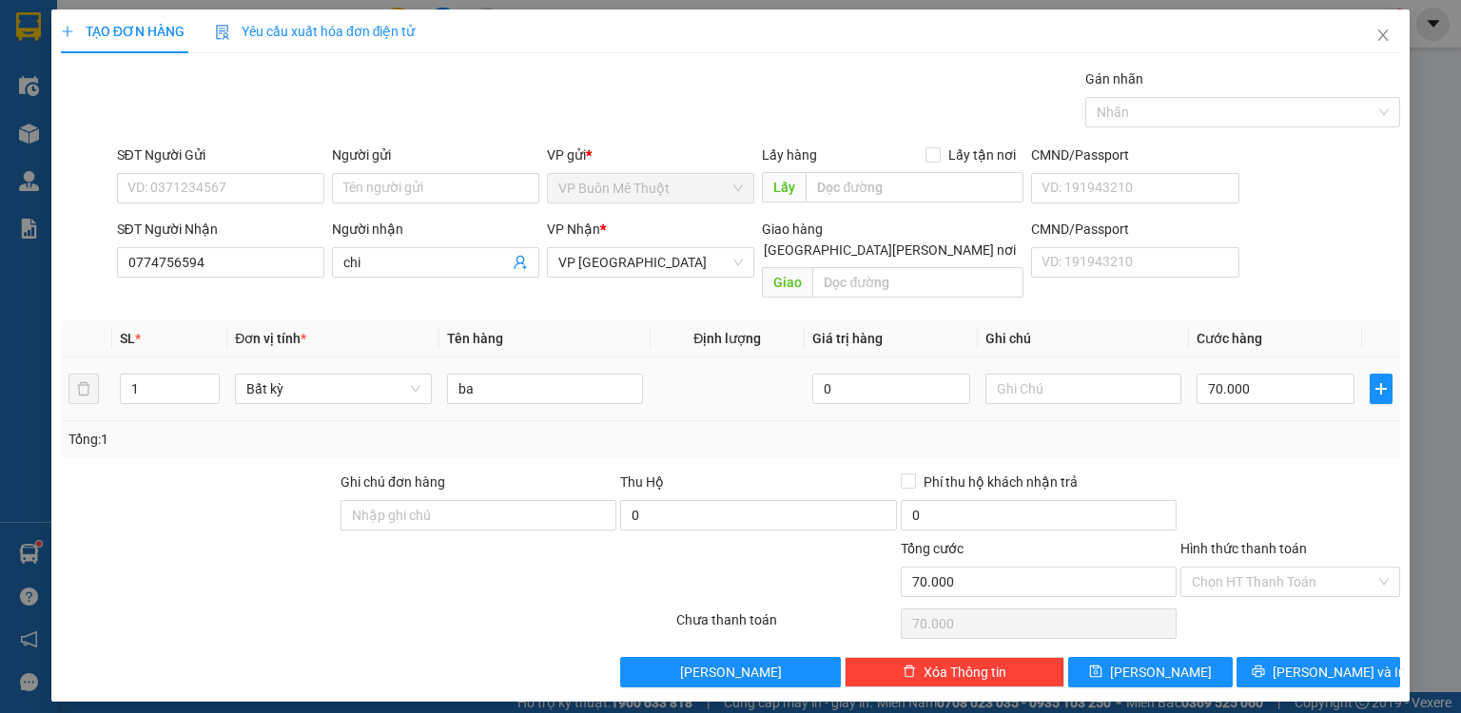
type input "b"
type input "th"
click at [1233, 377] on input "70.000" at bounding box center [1276, 389] width 158 height 30
type input "4"
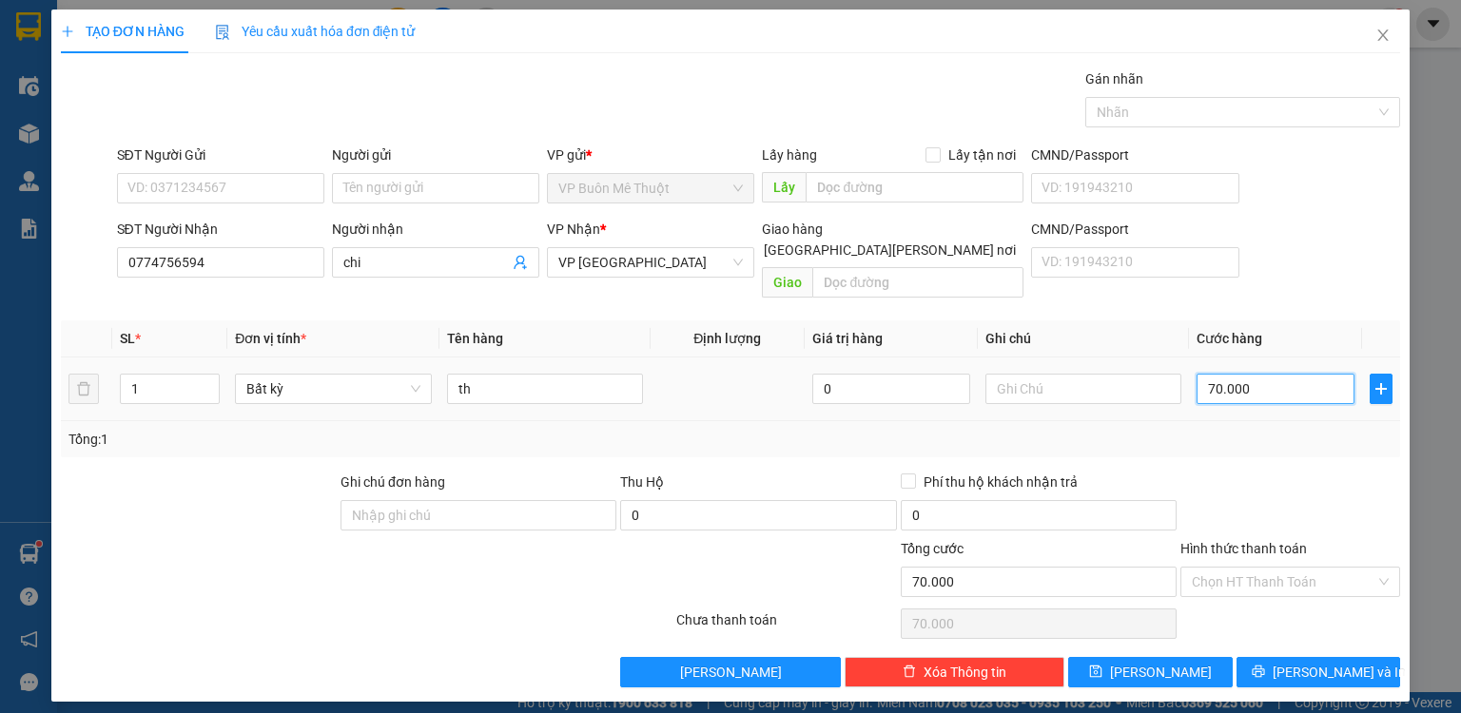
type input "4"
type input "40"
type input "40.000"
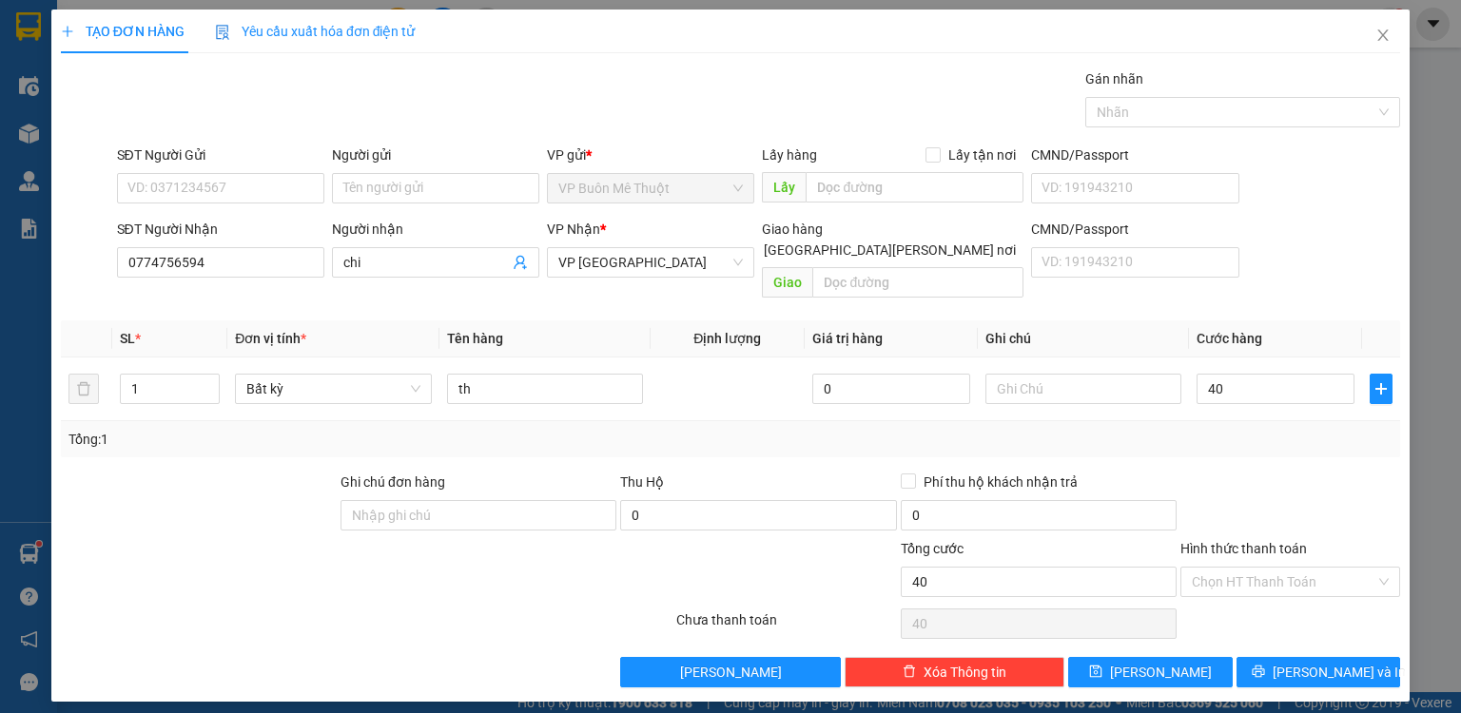
type input "40.000"
click at [1282, 472] on div at bounding box center [1291, 505] width 224 height 67
click at [1323, 568] on input "Hình thức thanh toán" at bounding box center [1284, 582] width 184 height 29
click at [1307, 591] on div "Tại văn phòng" at bounding box center [1290, 597] width 197 height 21
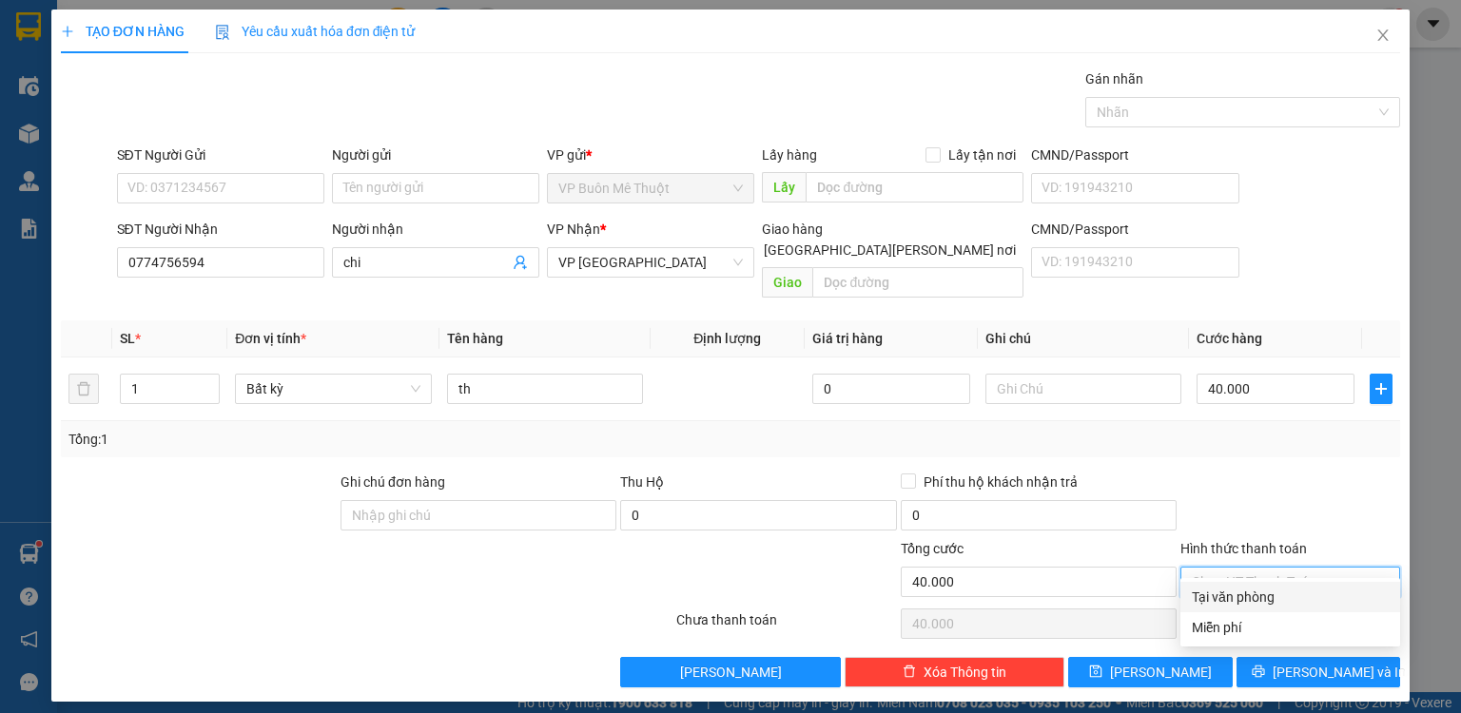
type input "0"
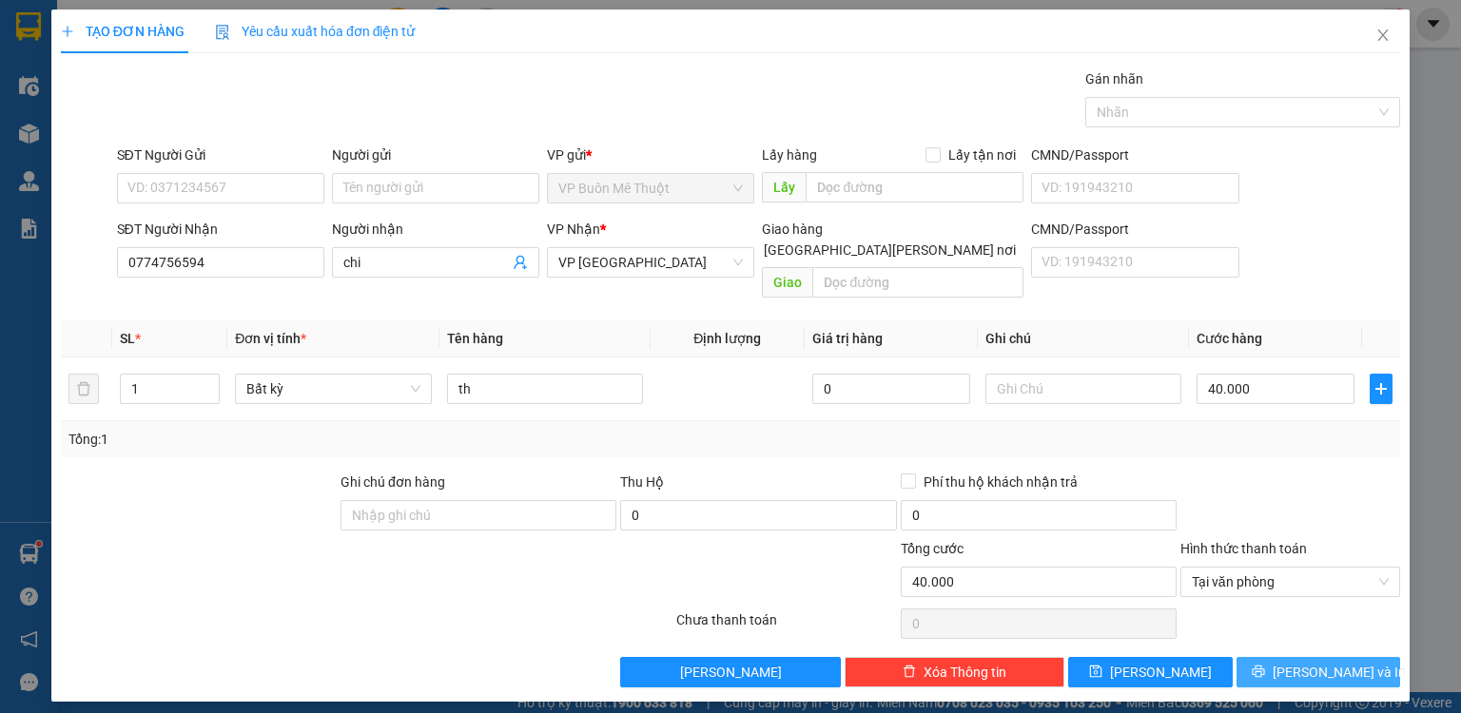
click at [1256, 657] on button "[PERSON_NAME] và In" at bounding box center [1319, 672] width 165 height 30
